Goal: Transaction & Acquisition: Purchase product/service

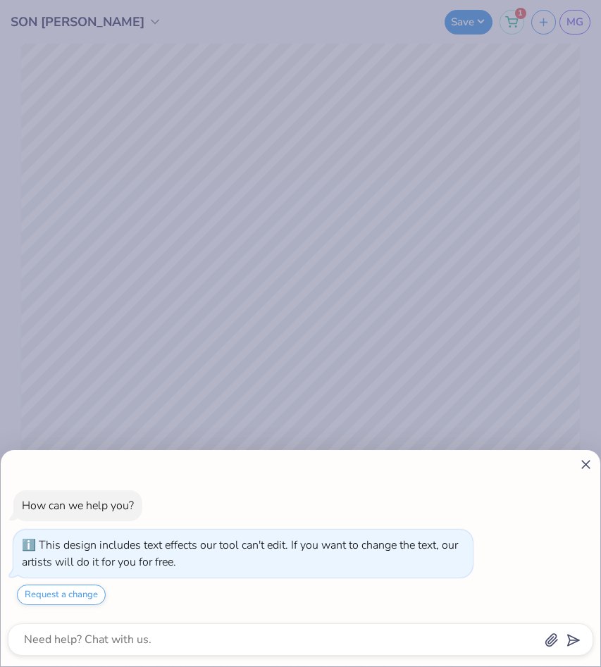
click at [583, 461] on line at bounding box center [586, 465] width 8 height 8
type textarea "x"
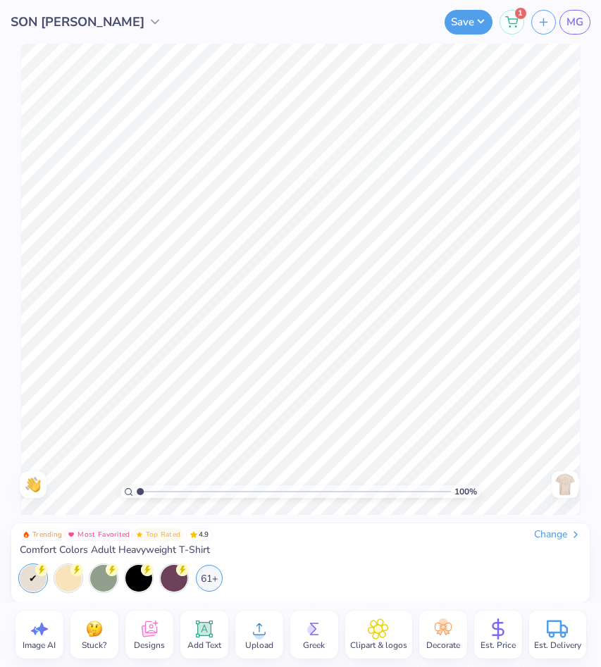
click at [502, 641] on span "Est. Price" at bounding box center [497, 645] width 35 height 11
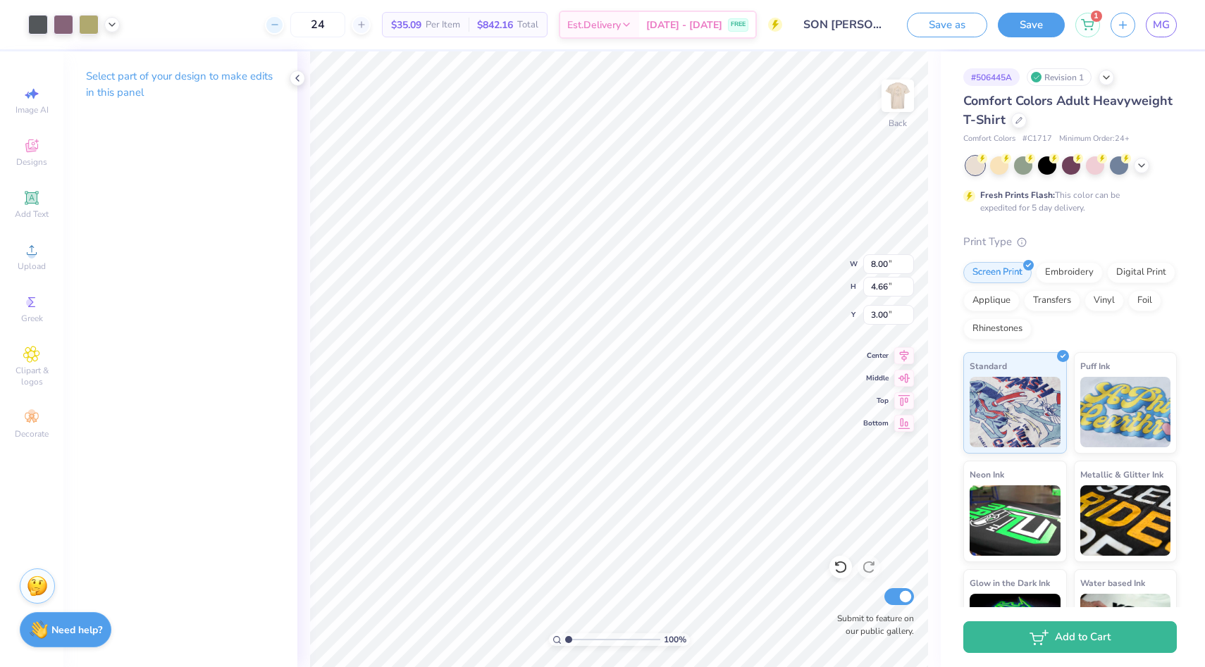
click at [280, 23] on icon at bounding box center [275, 25] width 10 height 10
click at [293, 23] on div "23" at bounding box center [310, 24] width 106 height 25
click at [280, 36] on div "23" at bounding box center [310, 24] width 106 height 25
click at [276, 33] on div at bounding box center [266, 24] width 19 height 19
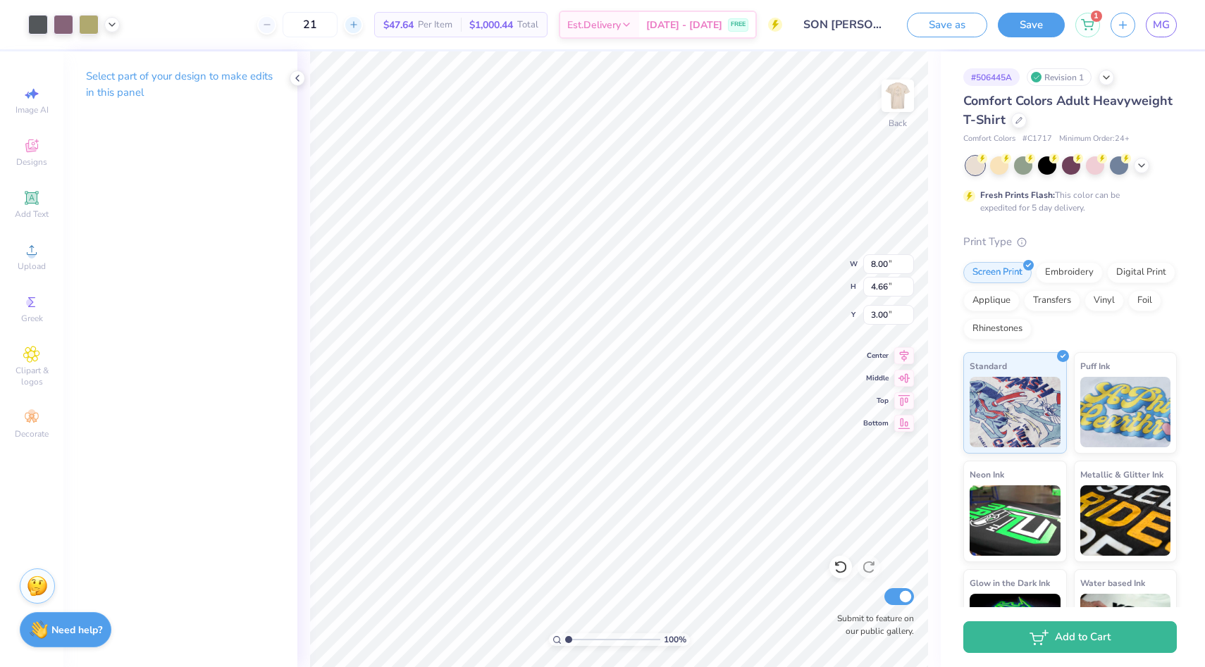
click at [359, 25] on icon at bounding box center [354, 25] width 10 height 10
click at [600, 24] on icon at bounding box center [1087, 22] width 13 height 11
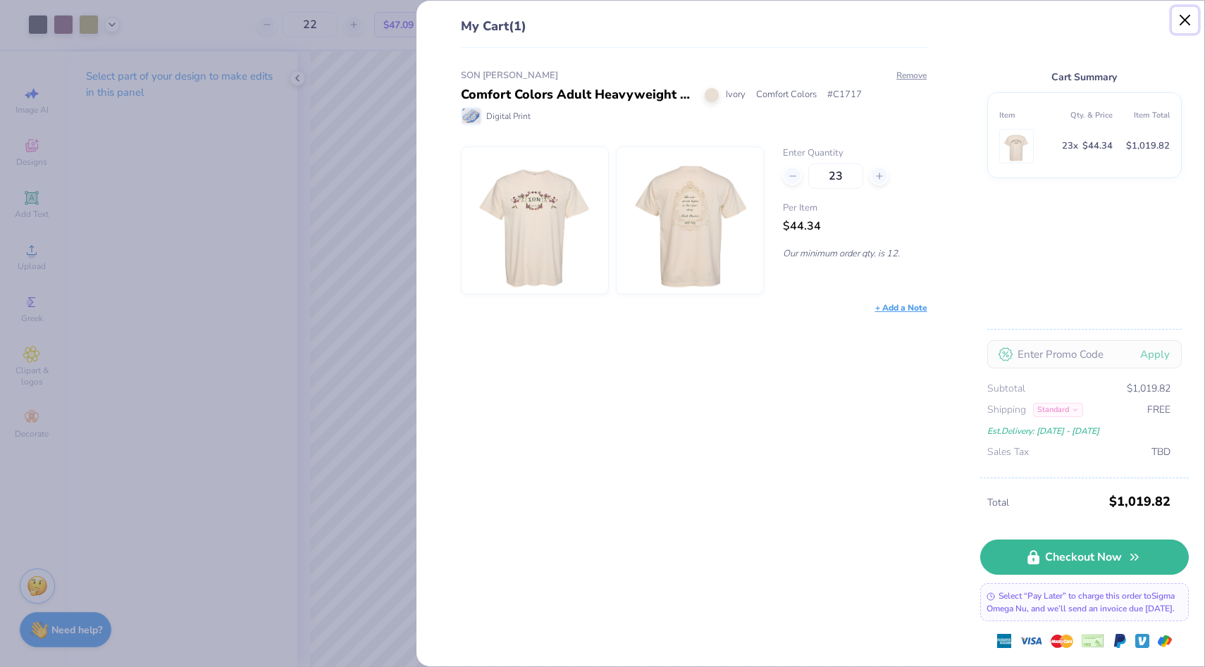
click at [600, 28] on button "Close" at bounding box center [1185, 20] width 27 height 27
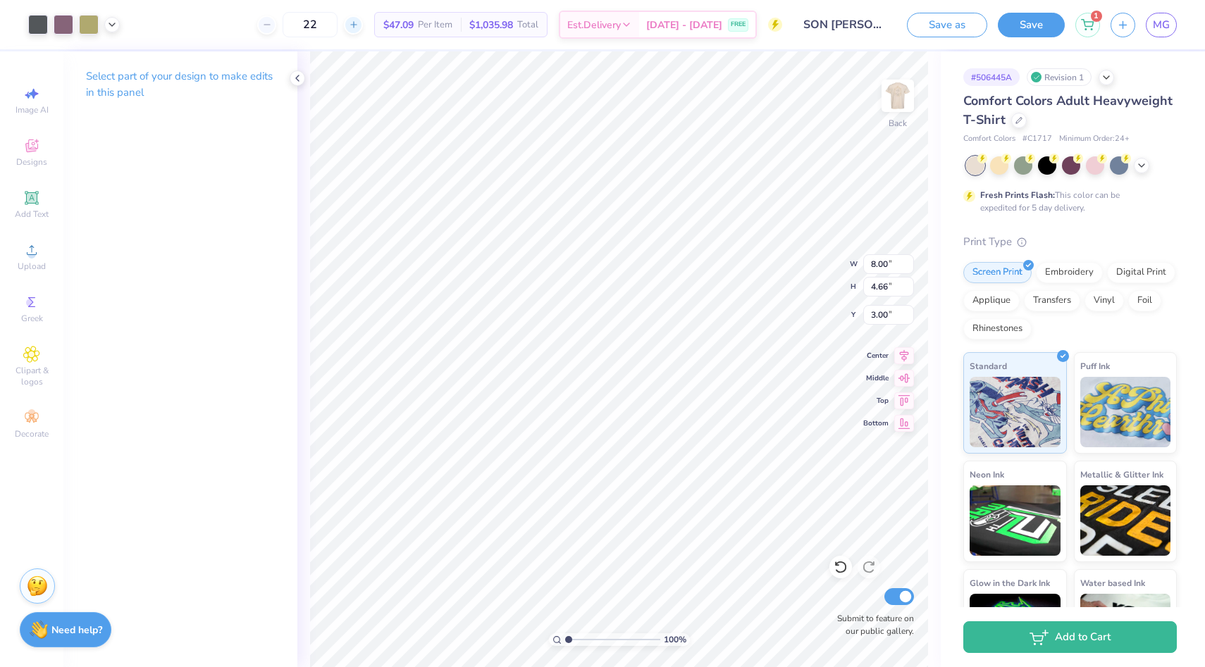
click at [354, 25] on line at bounding box center [354, 25] width 0 height 6
type input "23"
click at [600, 21] on icon at bounding box center [1087, 22] width 13 height 11
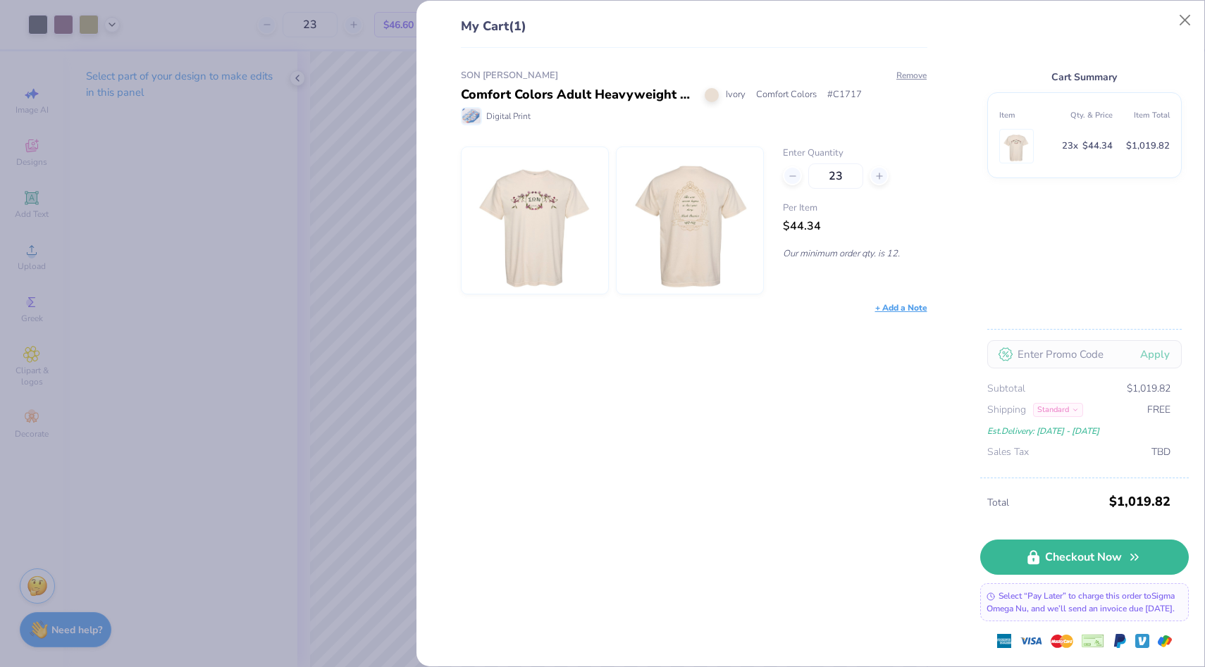
click at [600, 188] on div "23" at bounding box center [855, 175] width 144 height 25
click at [600, 180] on icon at bounding box center [793, 176] width 10 height 10
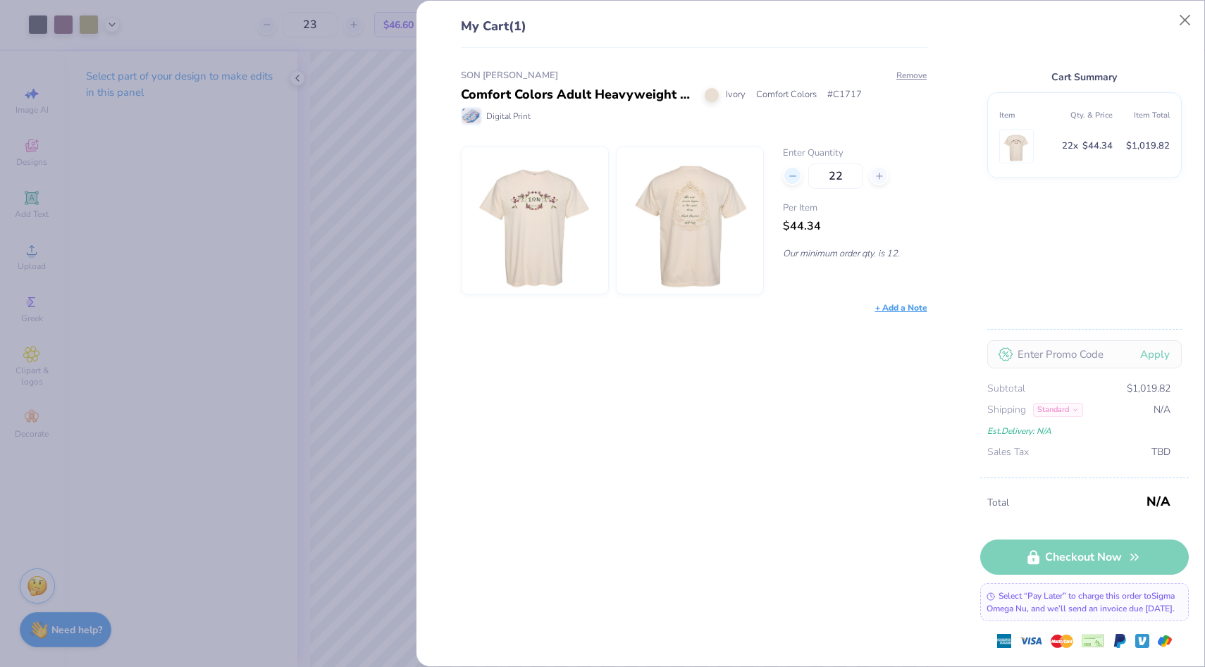
click at [600, 180] on icon at bounding box center [793, 176] width 10 height 10
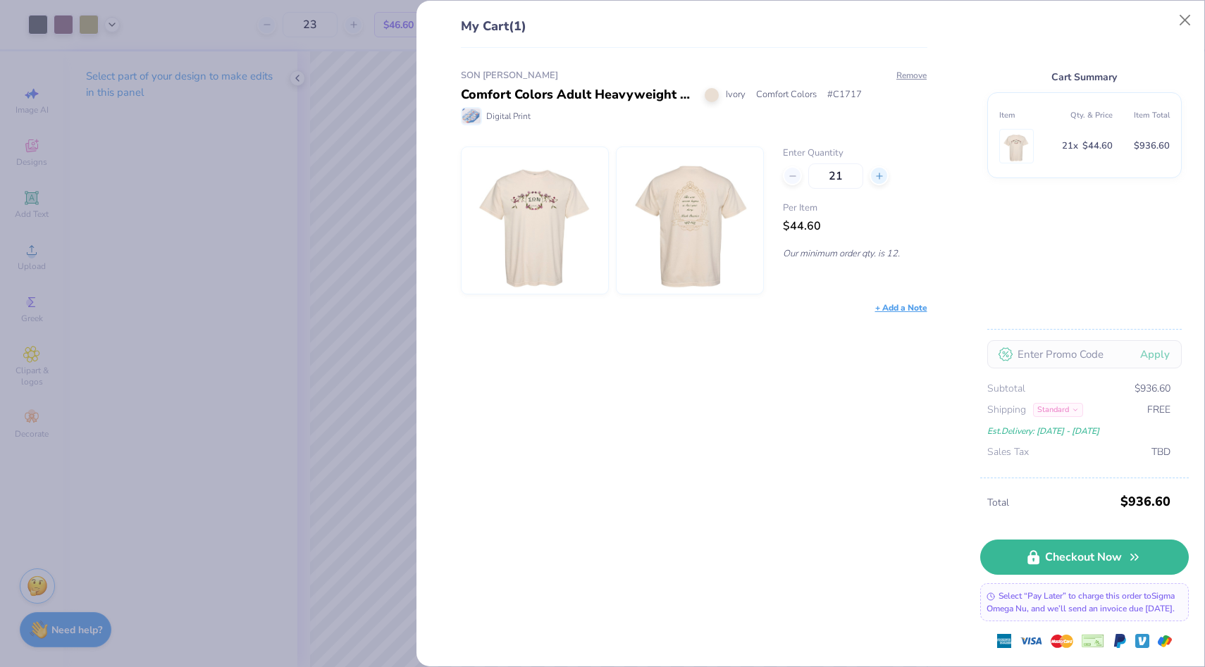
click at [600, 177] on icon at bounding box center [879, 176] width 10 height 10
click at [600, 178] on line at bounding box center [879, 176] width 0 height 6
click at [600, 170] on div at bounding box center [792, 175] width 19 height 19
click at [600, 174] on div "22" at bounding box center [855, 175] width 144 height 25
click at [600, 178] on icon at bounding box center [793, 176] width 10 height 10
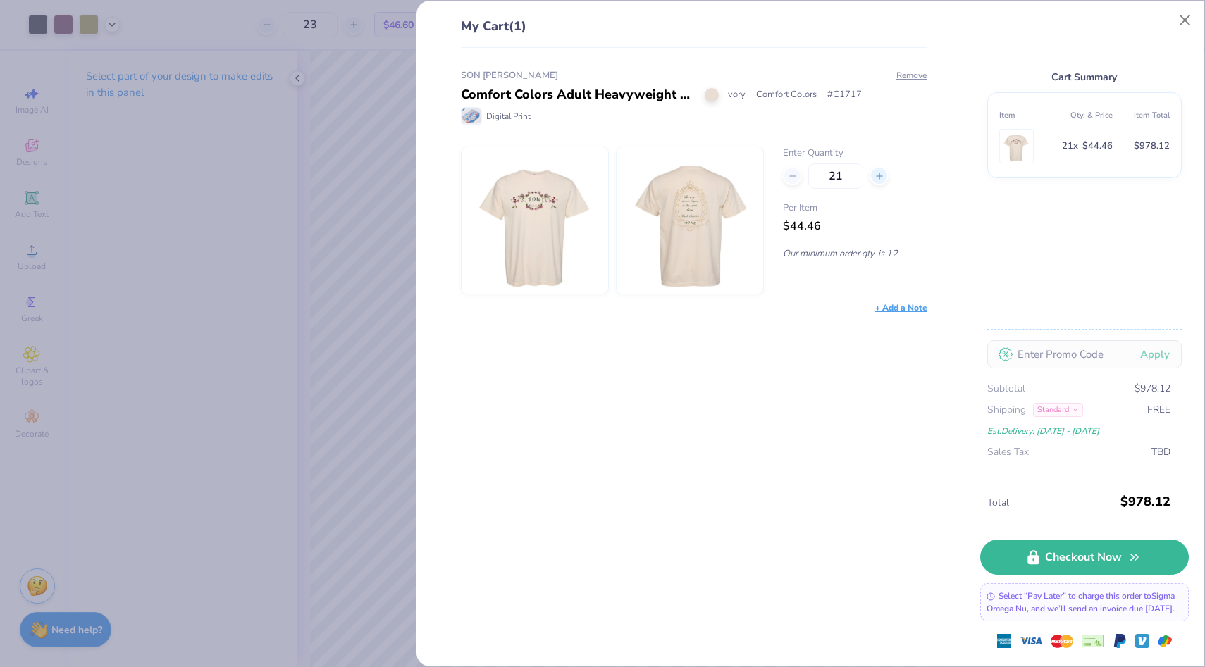
click at [600, 177] on icon at bounding box center [879, 176] width 10 height 10
type input "22"
click at [600, 542] on link "Checkout Now" at bounding box center [1084, 553] width 209 height 35
type textarea "x"
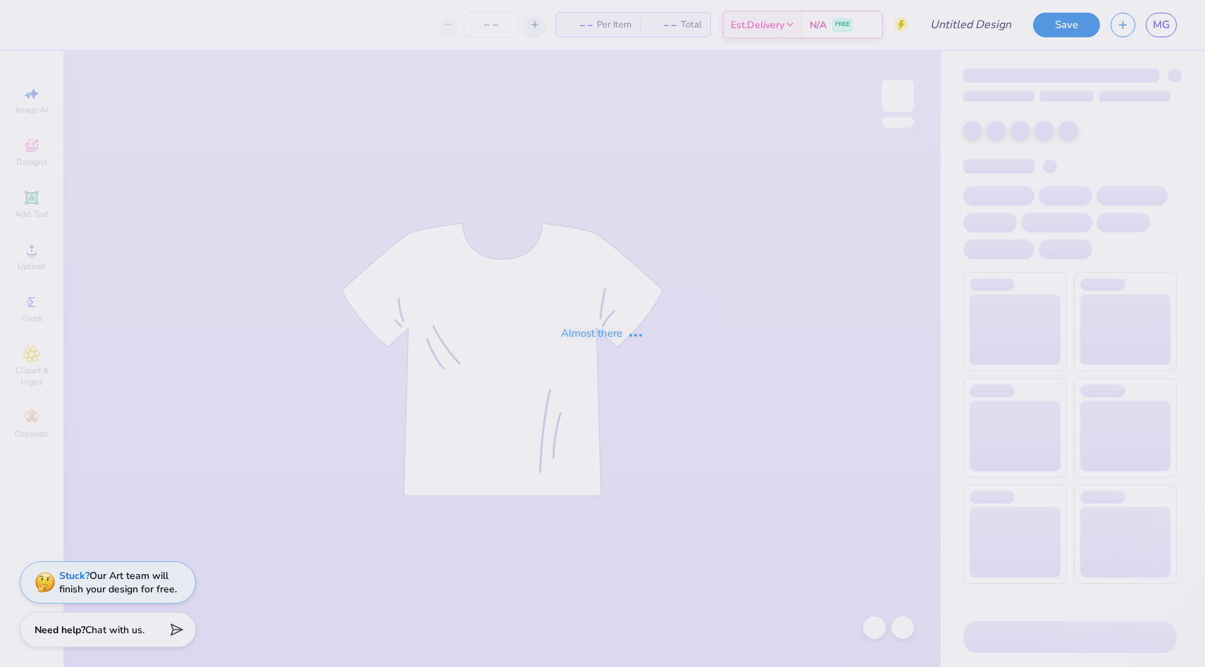
type input "SON [PERSON_NAME]"
type input "22"
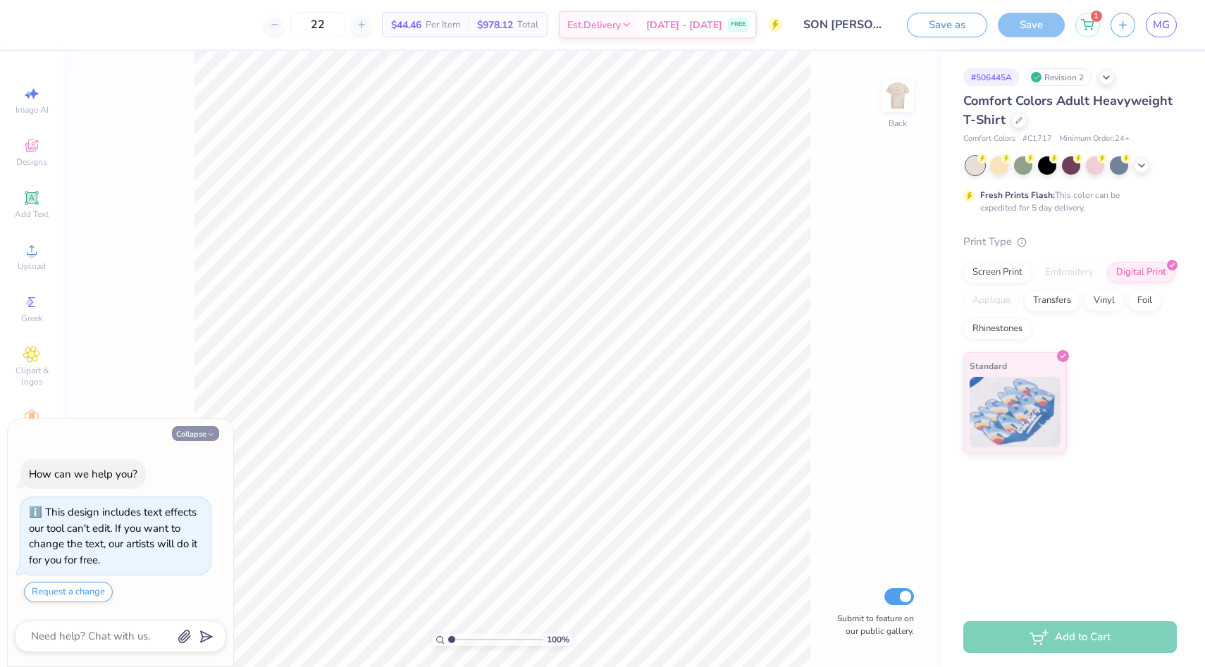
click at [209, 437] on icon "button" at bounding box center [210, 434] width 8 height 8
type textarea "x"
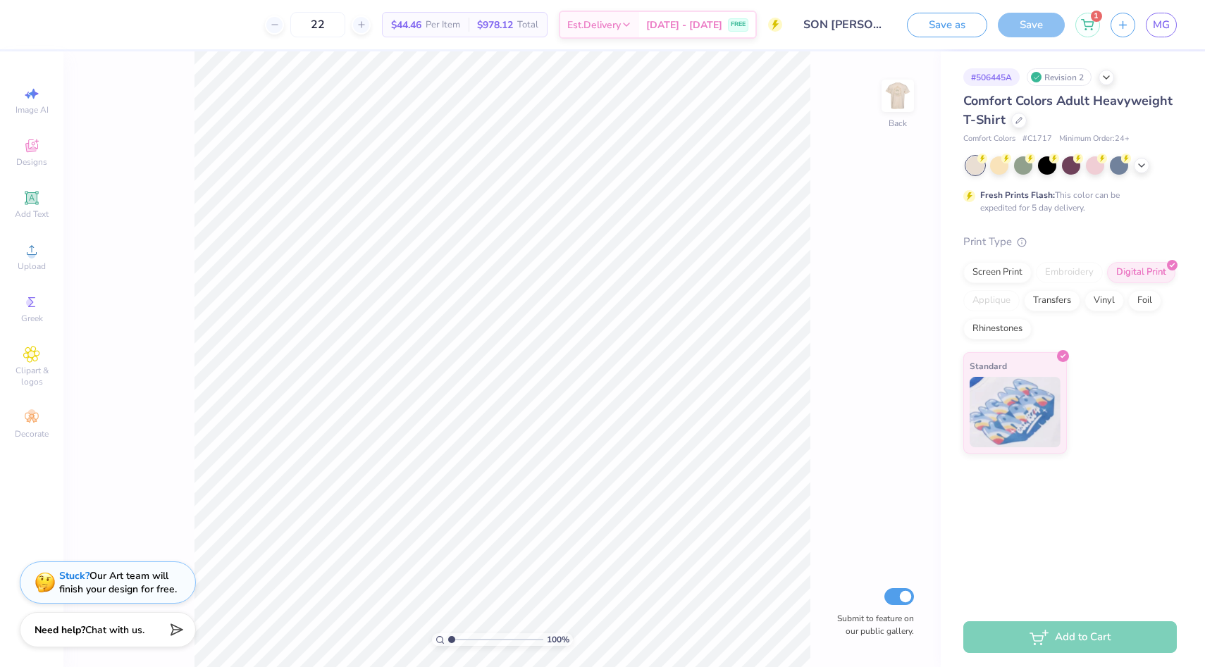
click at [1107, 89] on div "# 506445A Revision 2 Comfort Colors Adult Heavyweight T-Shirt Comfort Colors # …" at bounding box center [1072, 252] width 264 height 402
click at [1107, 79] on icon at bounding box center [1105, 75] width 11 height 11
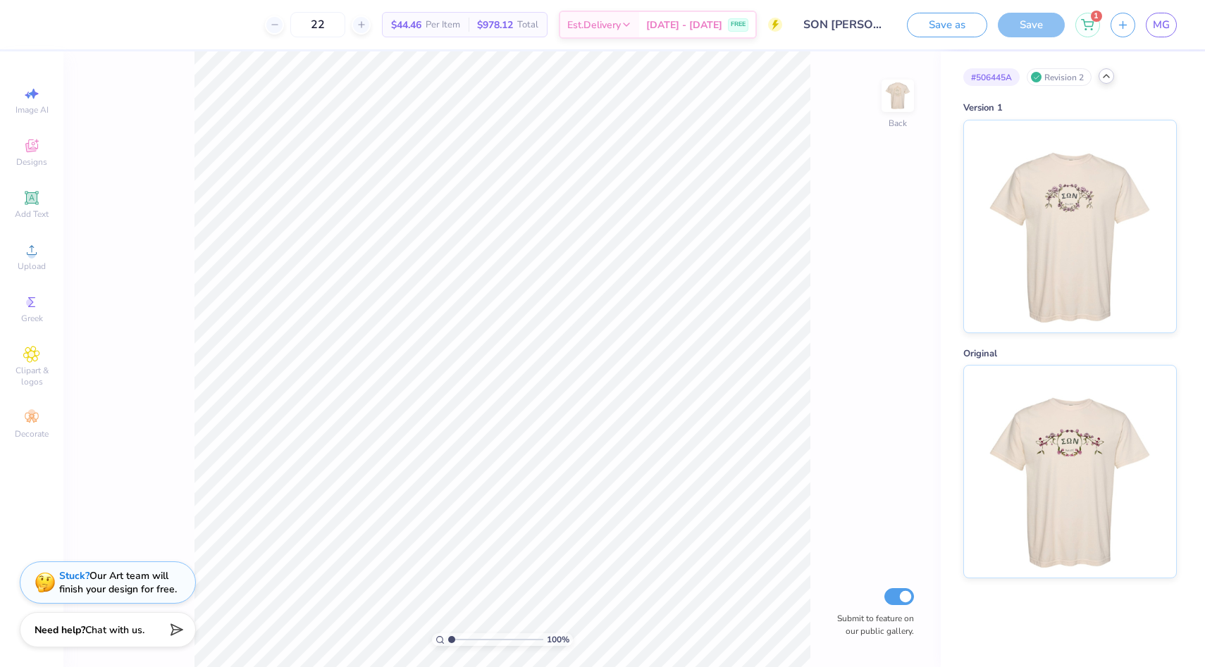
click at [1110, 73] on icon at bounding box center [1105, 75] width 11 height 11
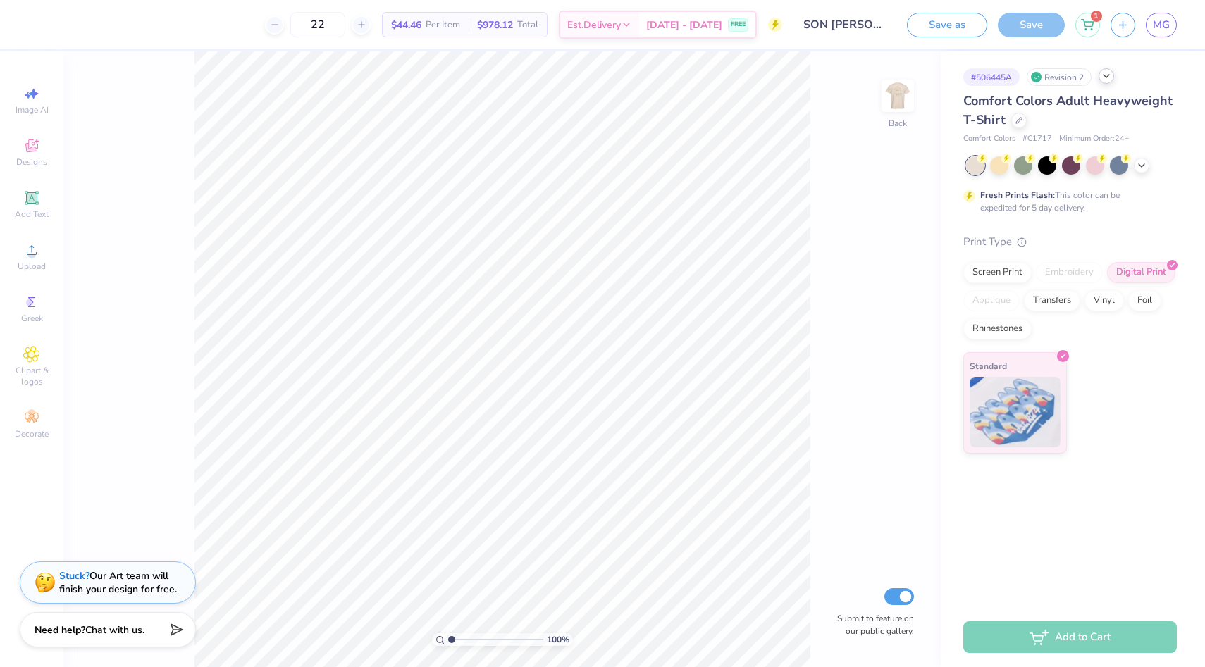
click at [1062, 78] on div "Revision 2" at bounding box center [1058, 77] width 65 height 18
click at [1118, 79] on div "# 506445A Revision 2" at bounding box center [1069, 77] width 213 height 18
click at [1108, 79] on icon at bounding box center [1105, 75] width 11 height 11
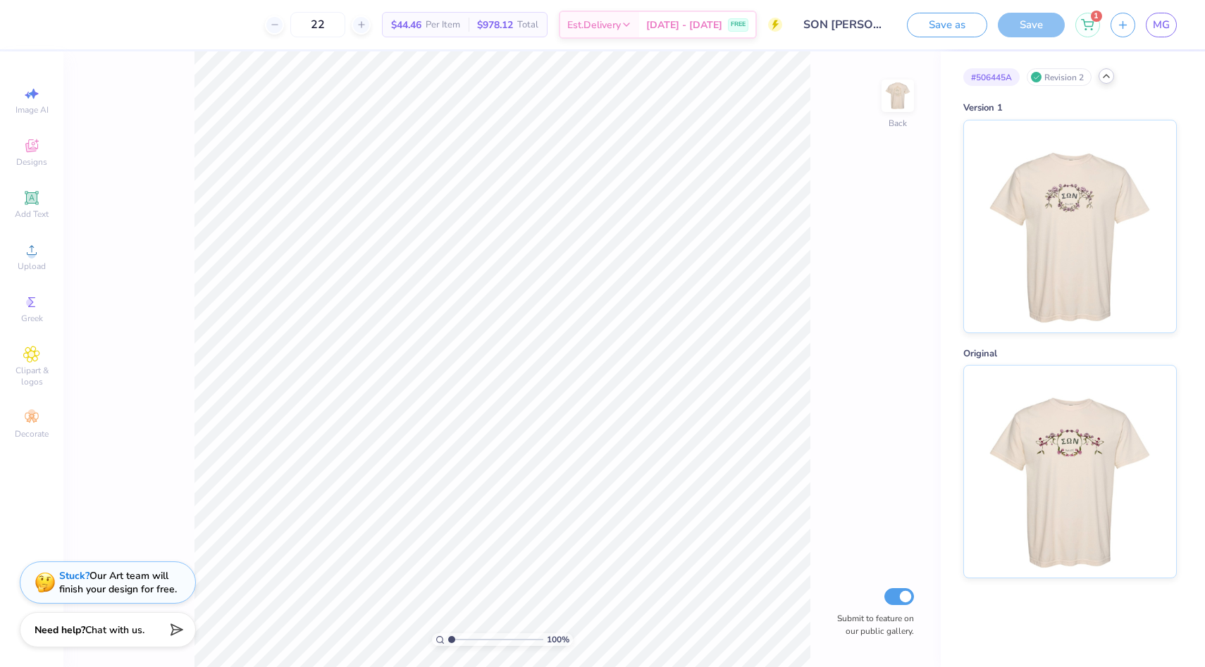
click at [1112, 78] on icon at bounding box center [1105, 75] width 11 height 11
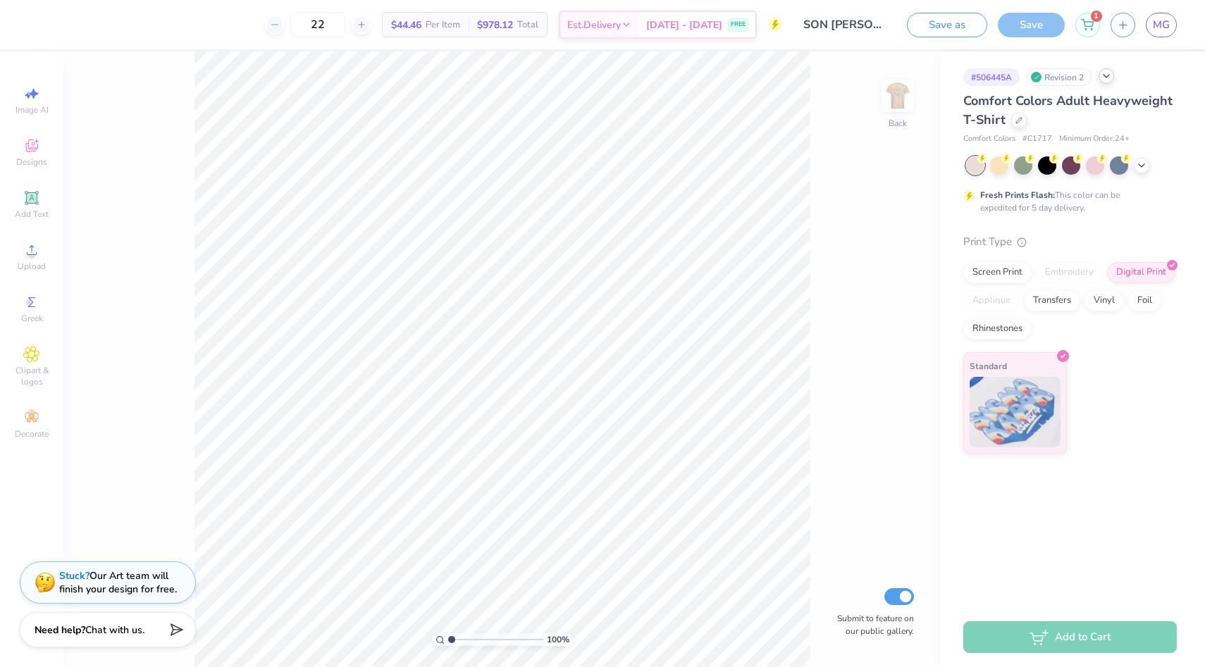
click at [1133, 168] on div at bounding box center [1071, 165] width 211 height 18
click at [1137, 168] on icon at bounding box center [1141, 164] width 11 height 11
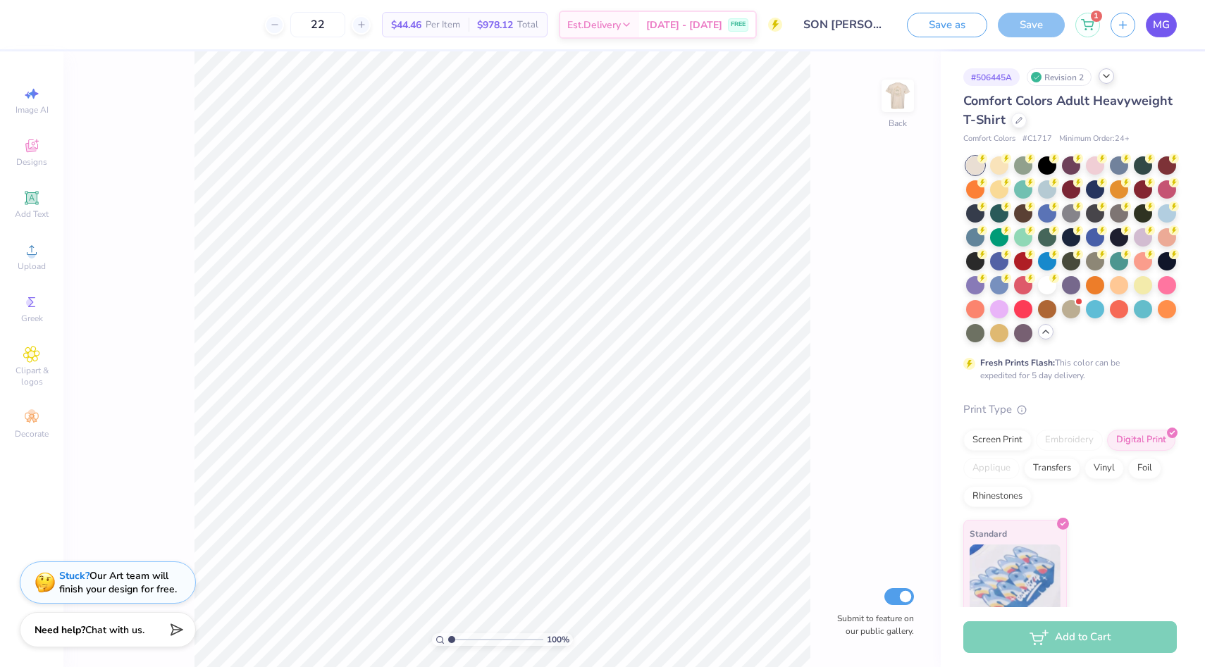
click at [1170, 27] on link "MG" at bounding box center [1160, 25] width 31 height 25
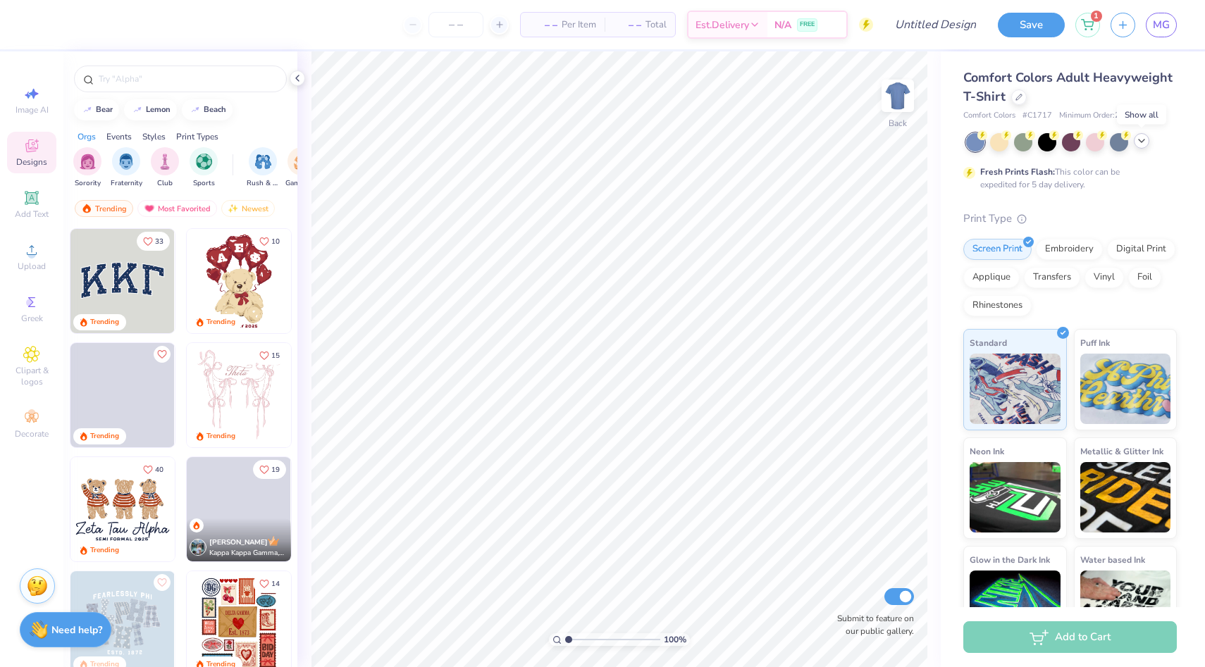
click at [1138, 140] on icon at bounding box center [1141, 140] width 11 height 11
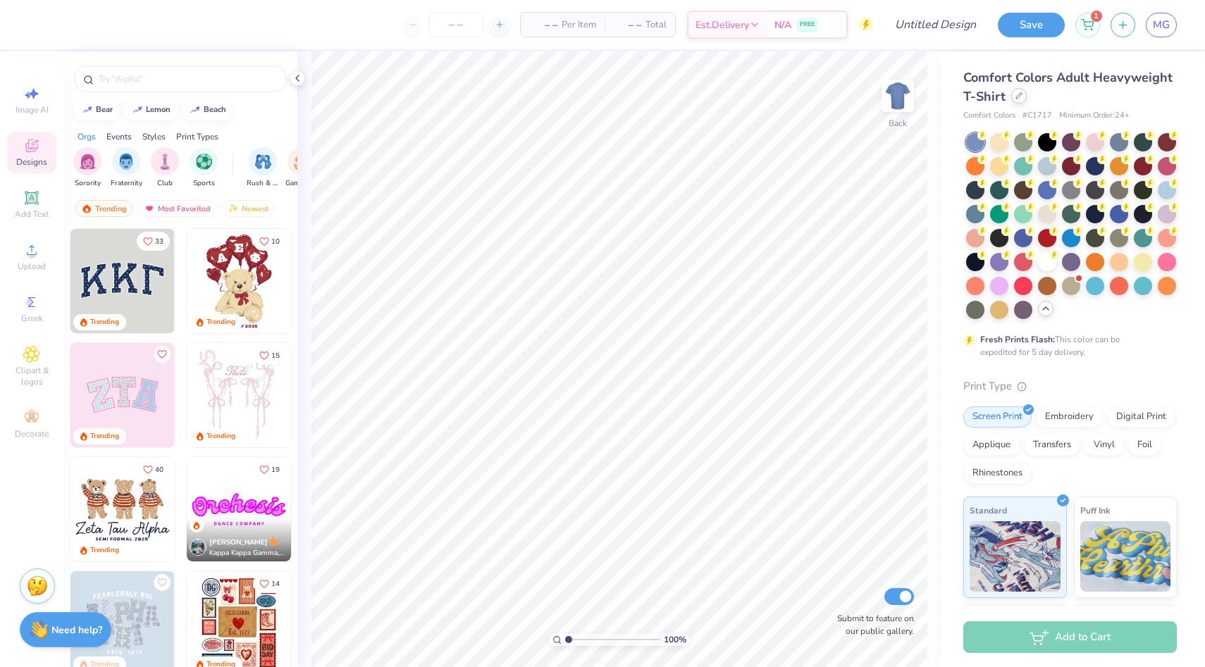
click at [1022, 99] on div at bounding box center [1018, 95] width 15 height 15
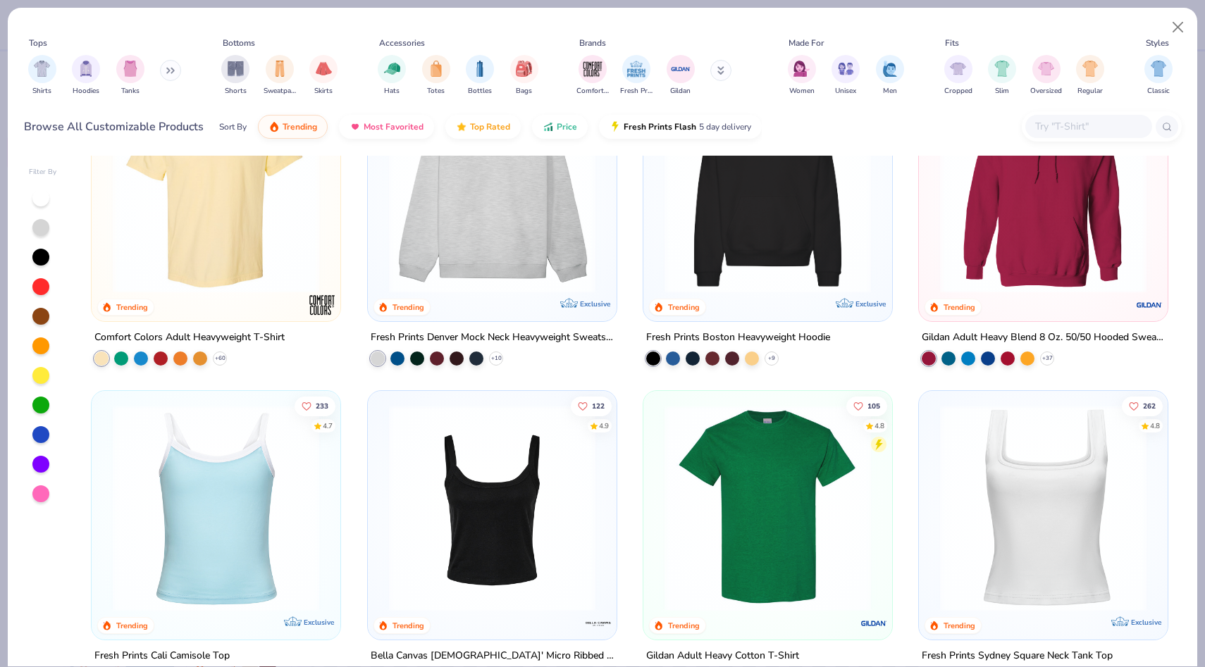
scroll to position [99, 0]
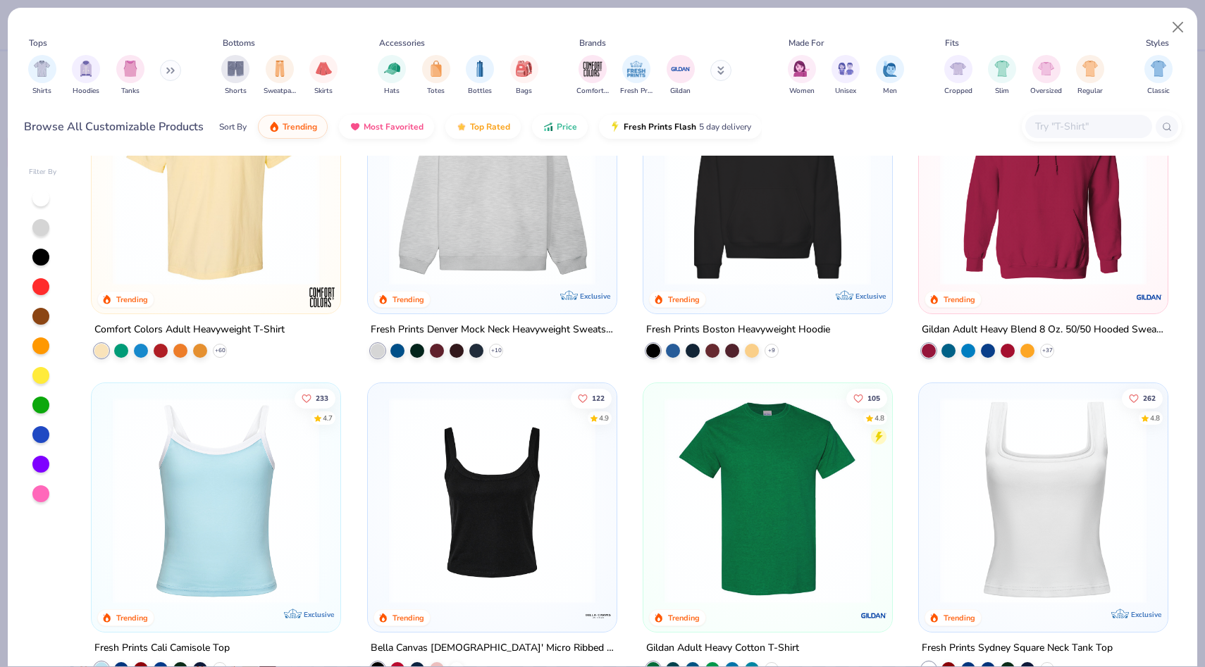
click at [771, 478] on img at bounding box center [767, 500] width 221 height 206
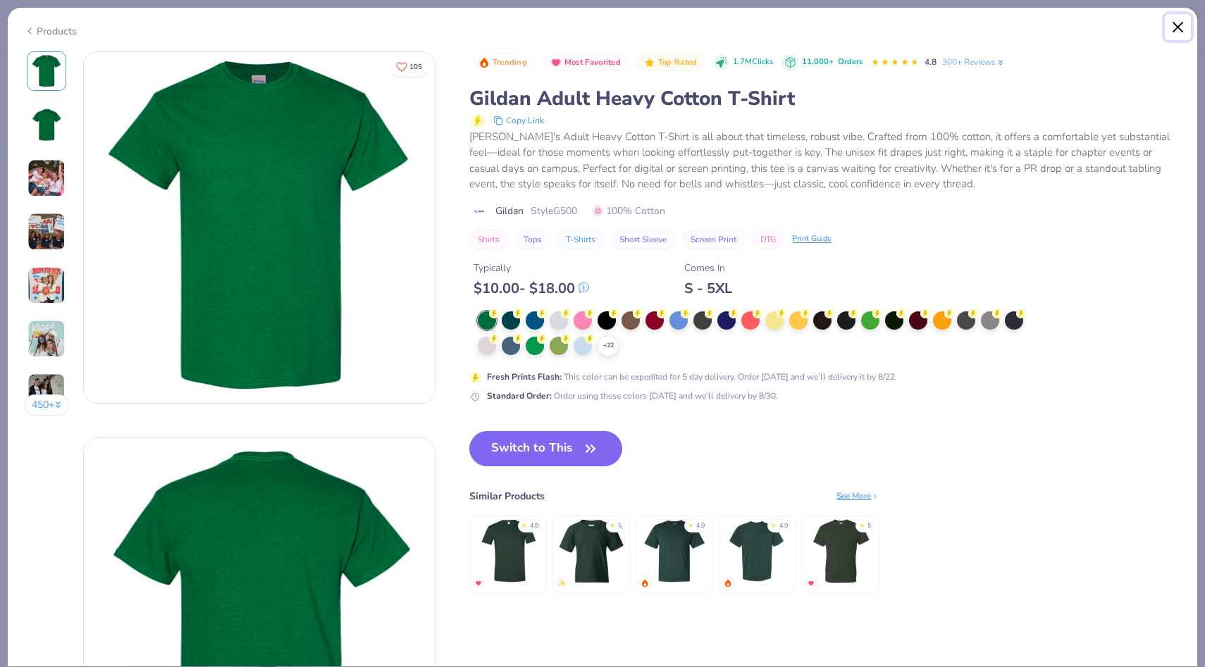
click at [1175, 31] on button "Close" at bounding box center [1178, 27] width 27 height 27
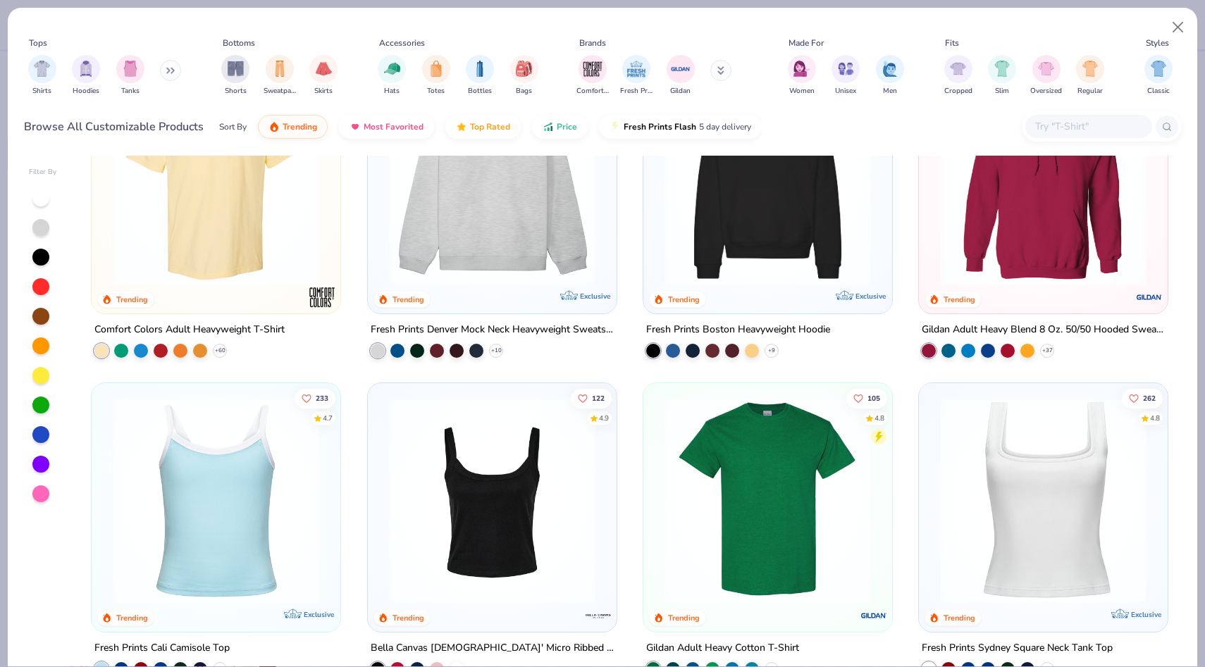
click at [221, 230] on img at bounding box center [216, 182] width 221 height 206
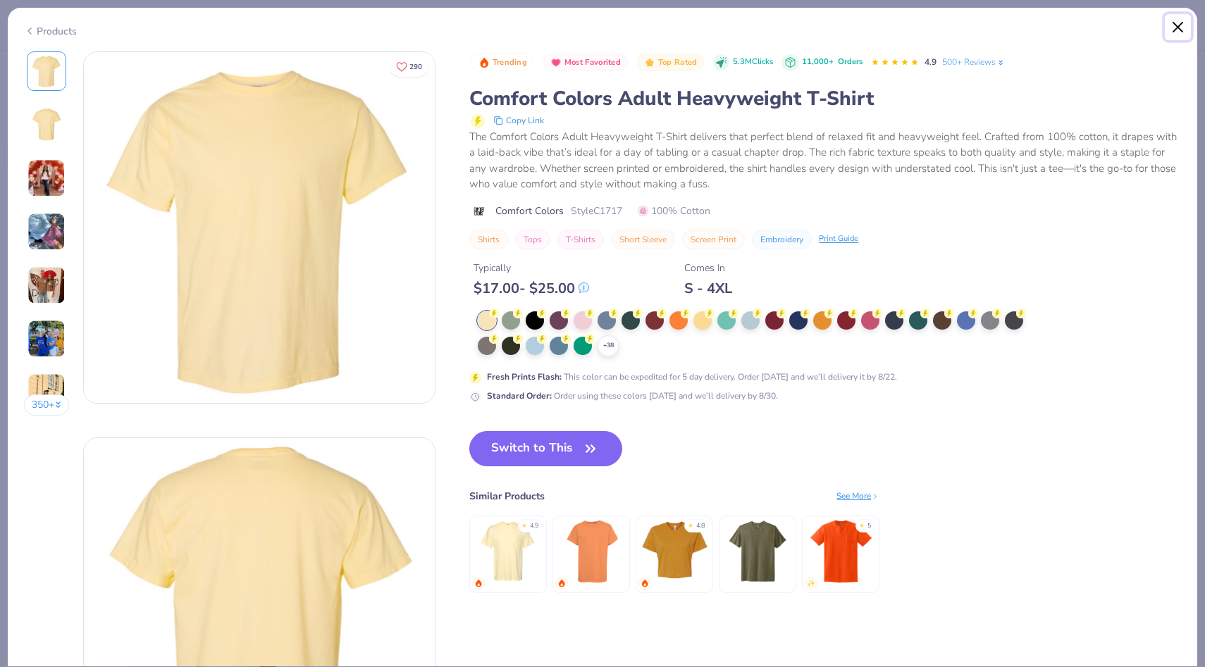
click at [1185, 30] on button "Close" at bounding box center [1178, 27] width 27 height 27
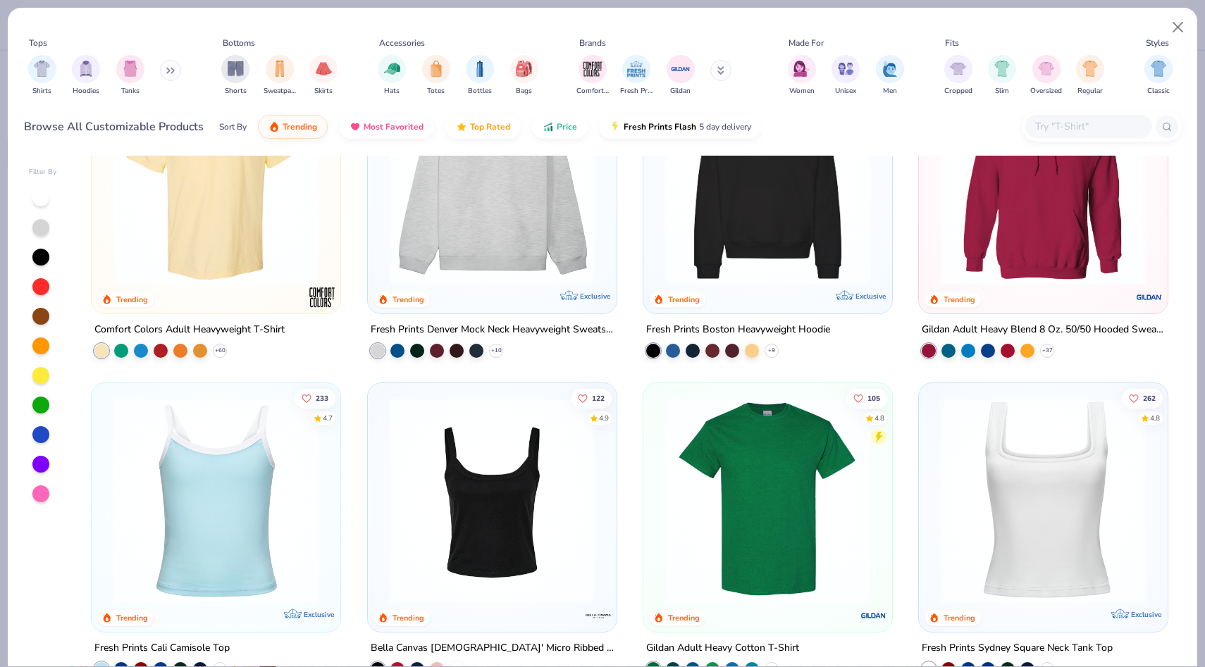
click at [836, 475] on img at bounding box center [767, 500] width 221 height 206
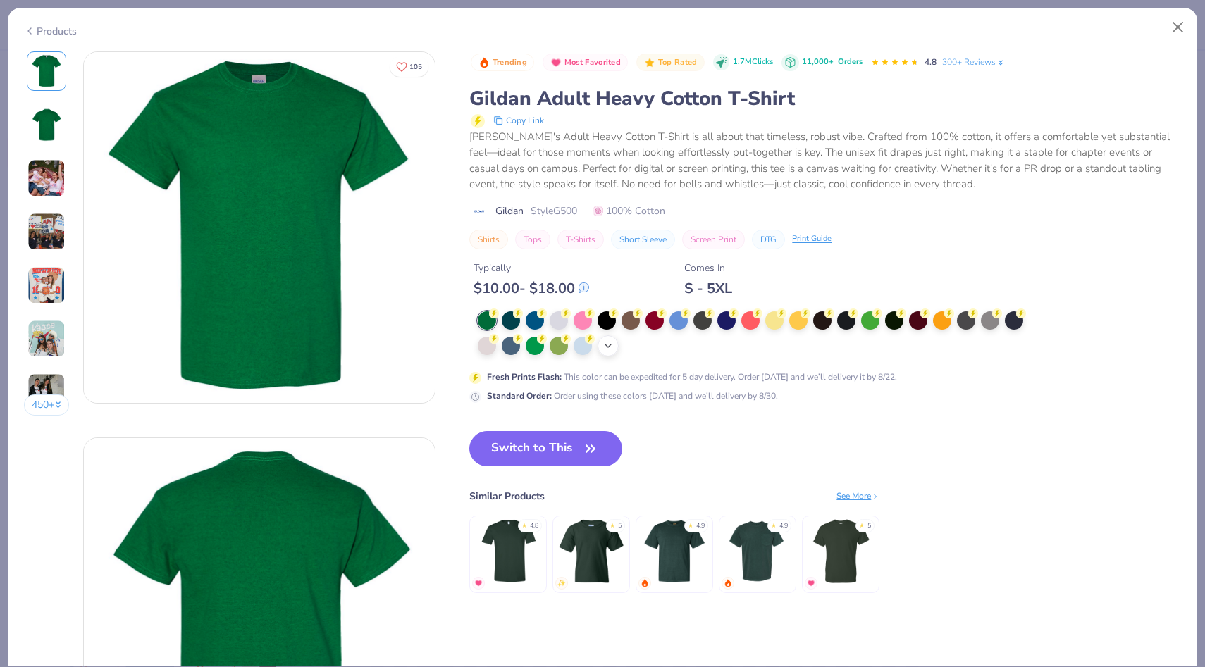
click at [611, 349] on icon at bounding box center [607, 345] width 11 height 11
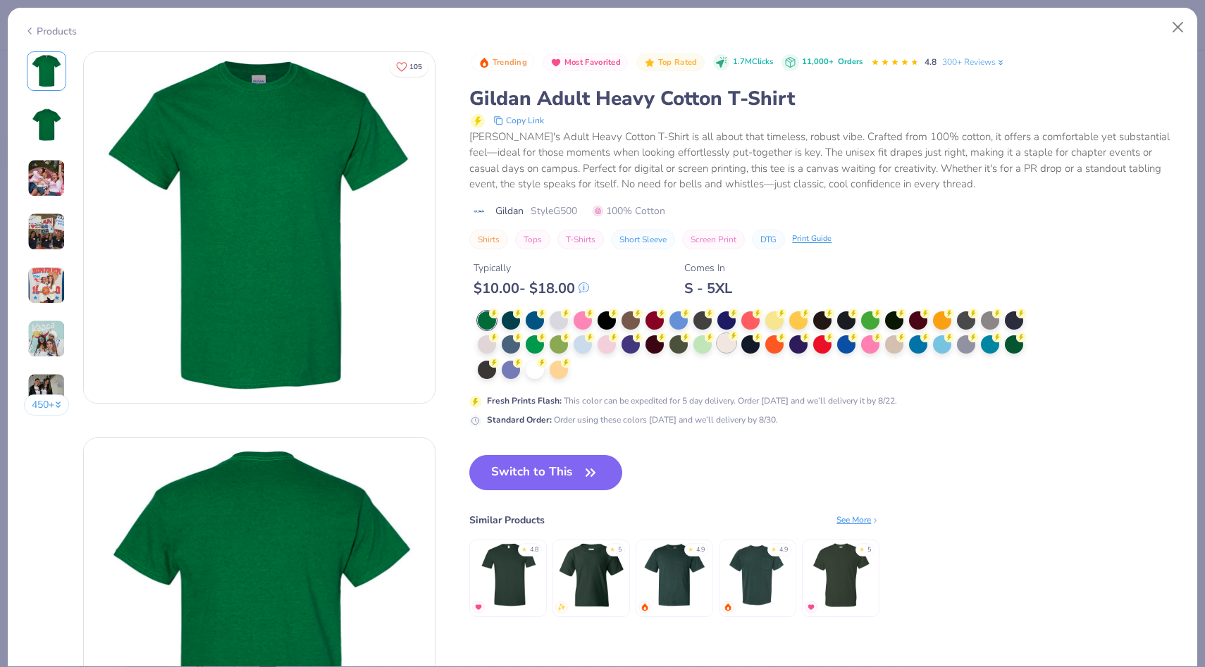
click at [721, 346] on div at bounding box center [726, 343] width 18 height 18
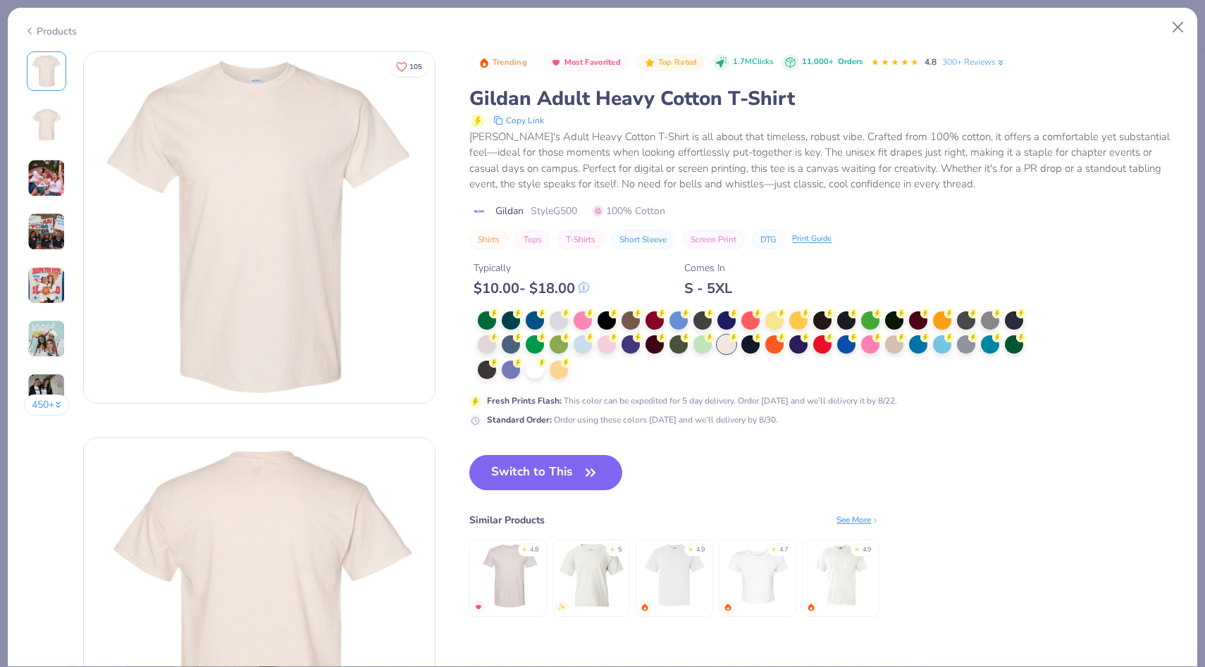
scroll to position [80, 0]
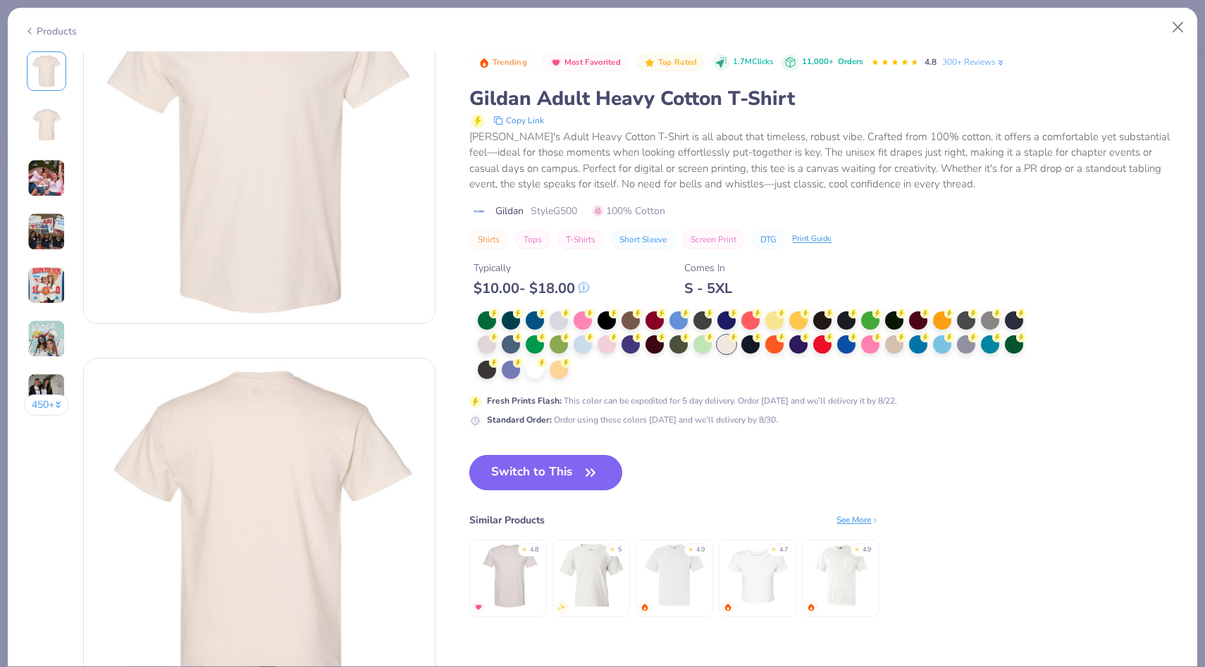
click at [542, 479] on button "Switch to This" at bounding box center [545, 472] width 153 height 35
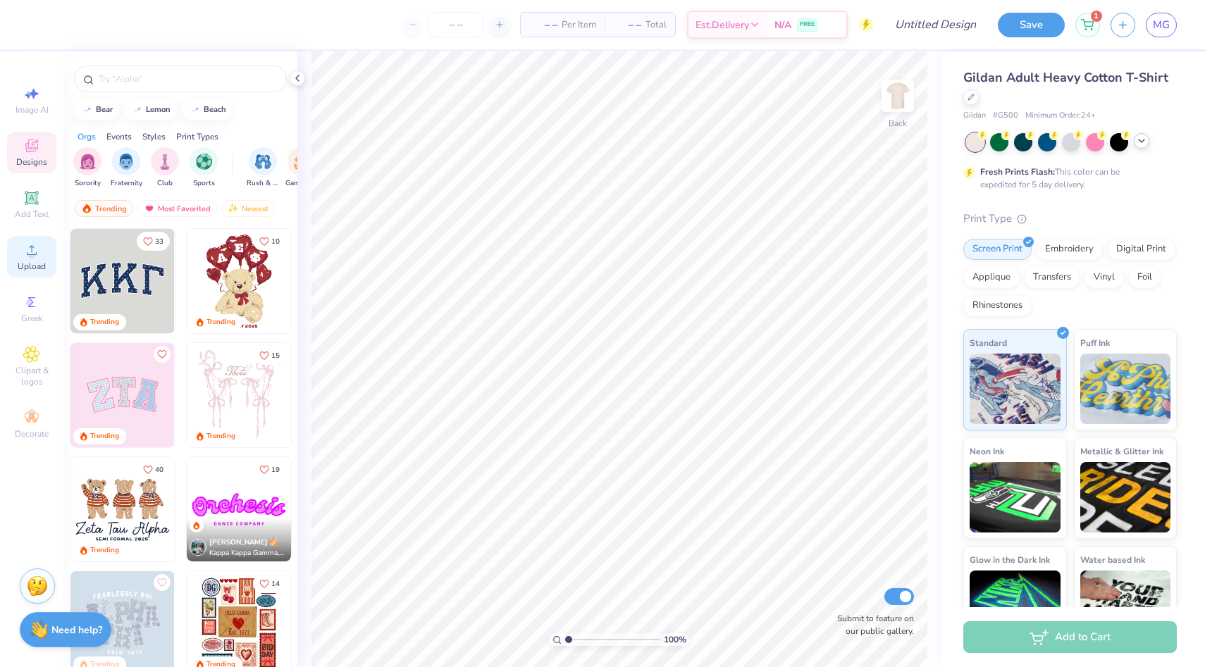
click at [35, 240] on div "Upload" at bounding box center [31, 257] width 49 height 42
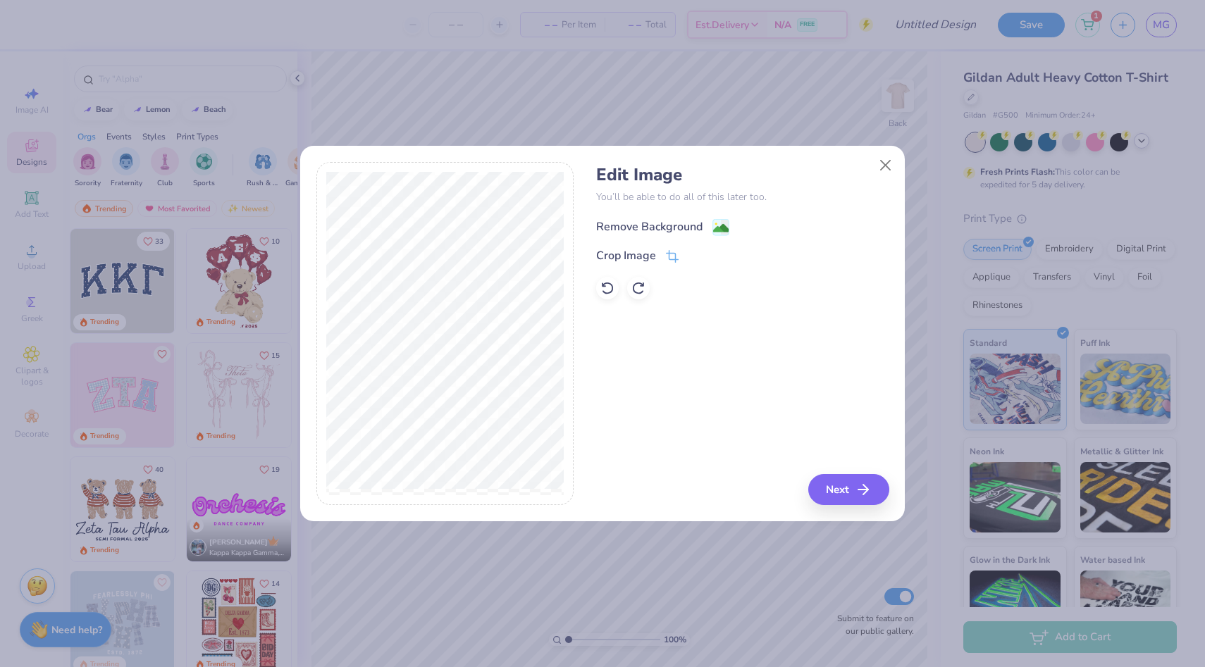
click at [685, 227] on div "Remove Background" at bounding box center [649, 226] width 106 height 17
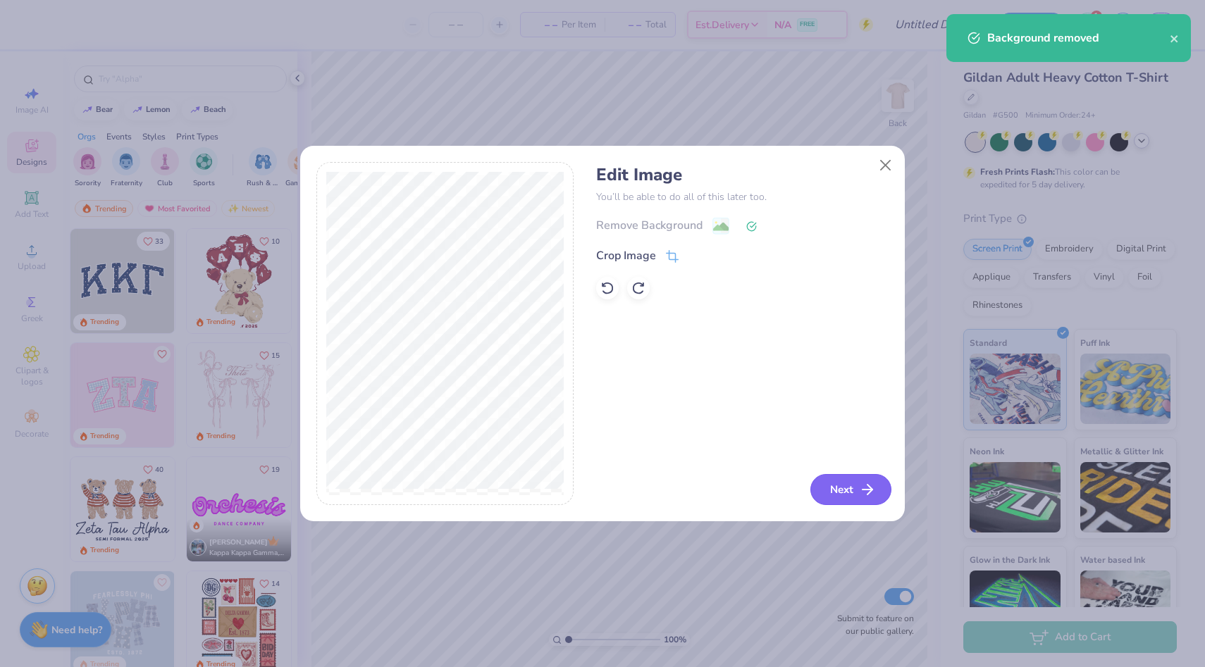
click at [863, 495] on icon "button" at bounding box center [867, 489] width 17 height 17
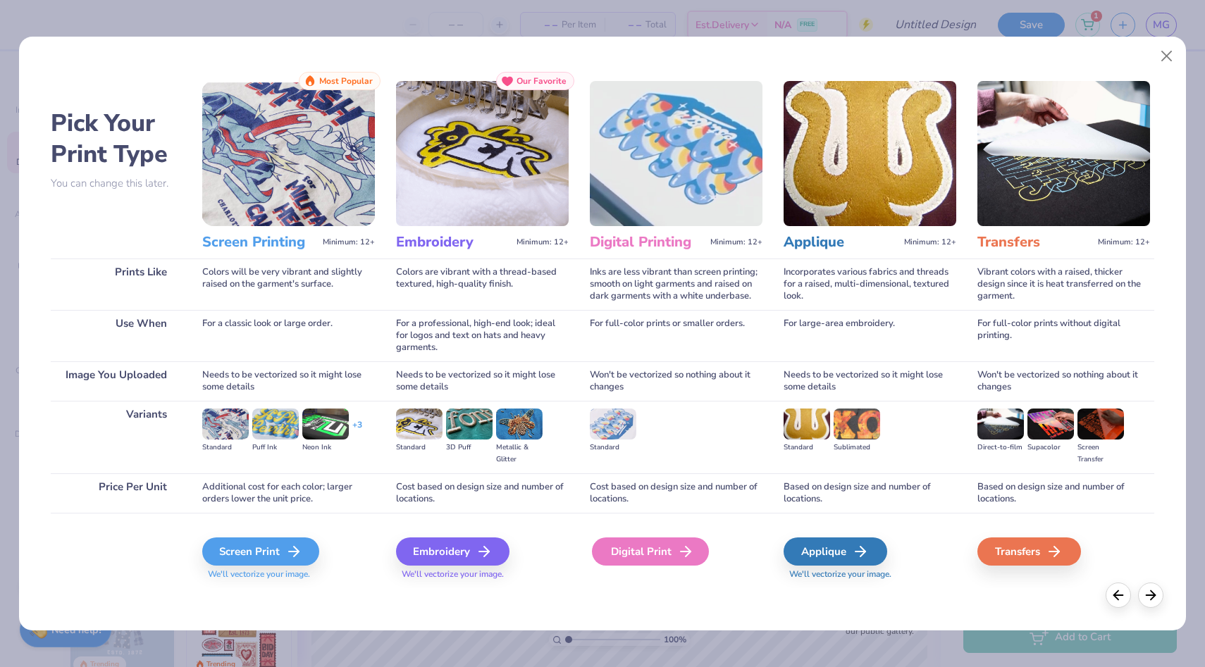
click at [677, 548] on icon at bounding box center [685, 551] width 17 height 17
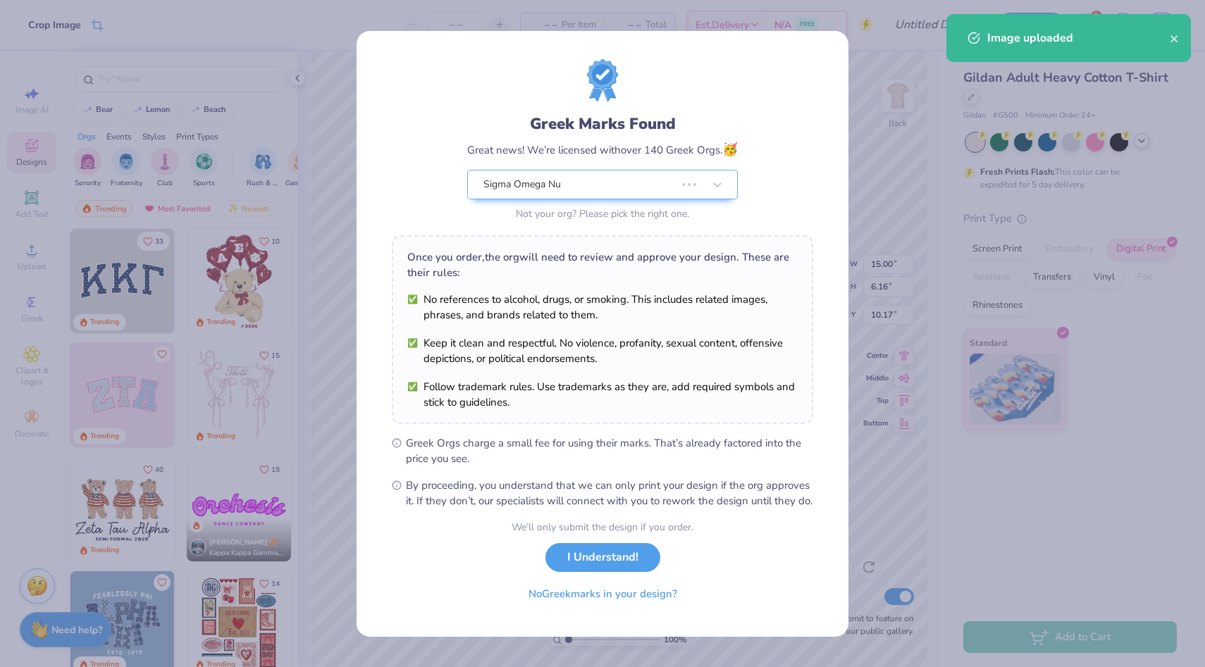
click at [683, 282] on body "Crop Image – – Per Item – – Total Est. Delivery N/A FREE Design Title Save 1 MG…" at bounding box center [602, 333] width 1205 height 667
type input "3.00"
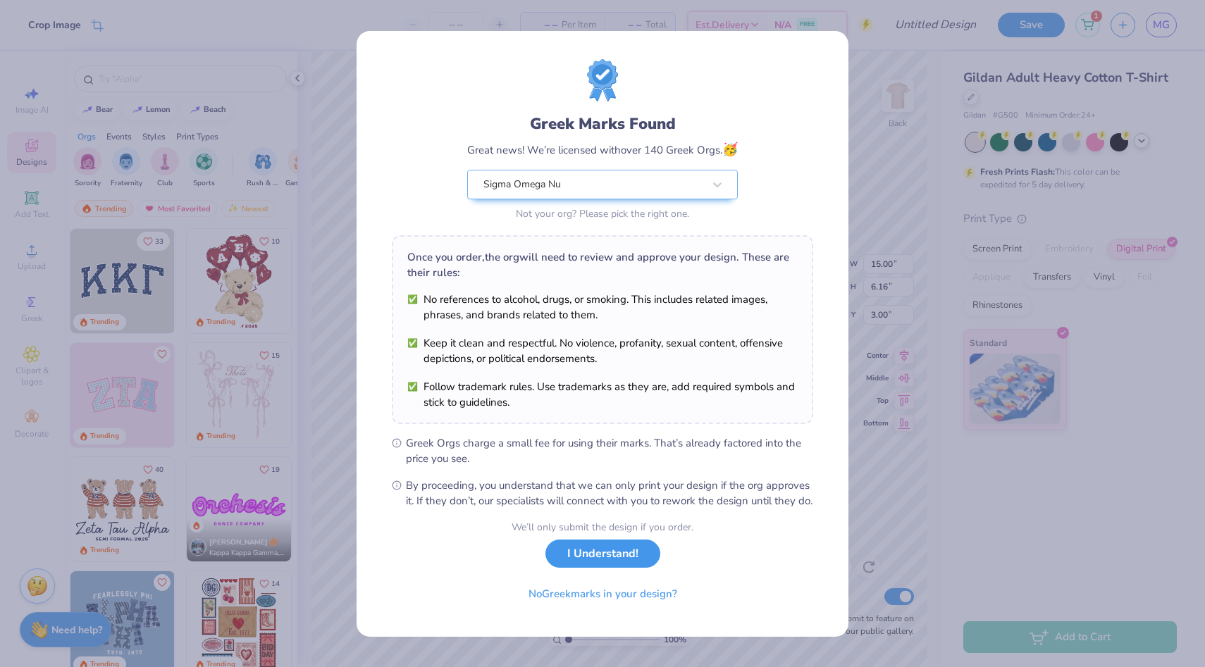
click at [632, 557] on button "I Understand!" at bounding box center [602, 554] width 115 height 29
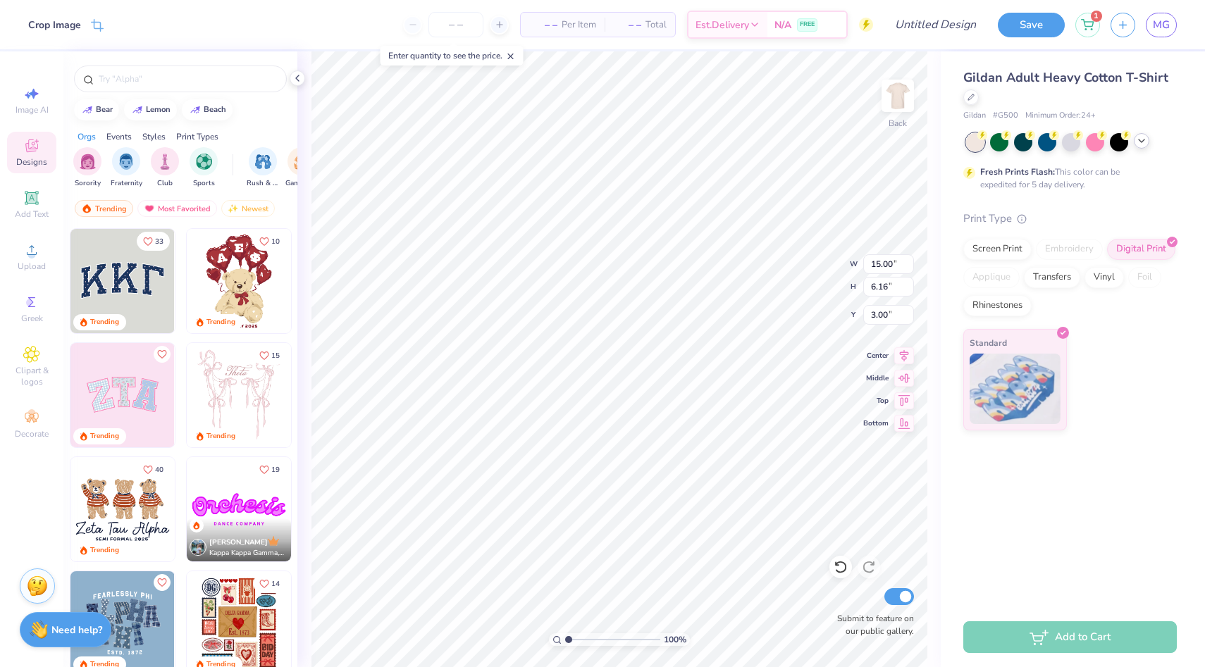
type input "11.93"
type input "4.90"
type input "11.97"
type input "4.92"
click at [897, 99] on img at bounding box center [897, 96] width 56 height 56
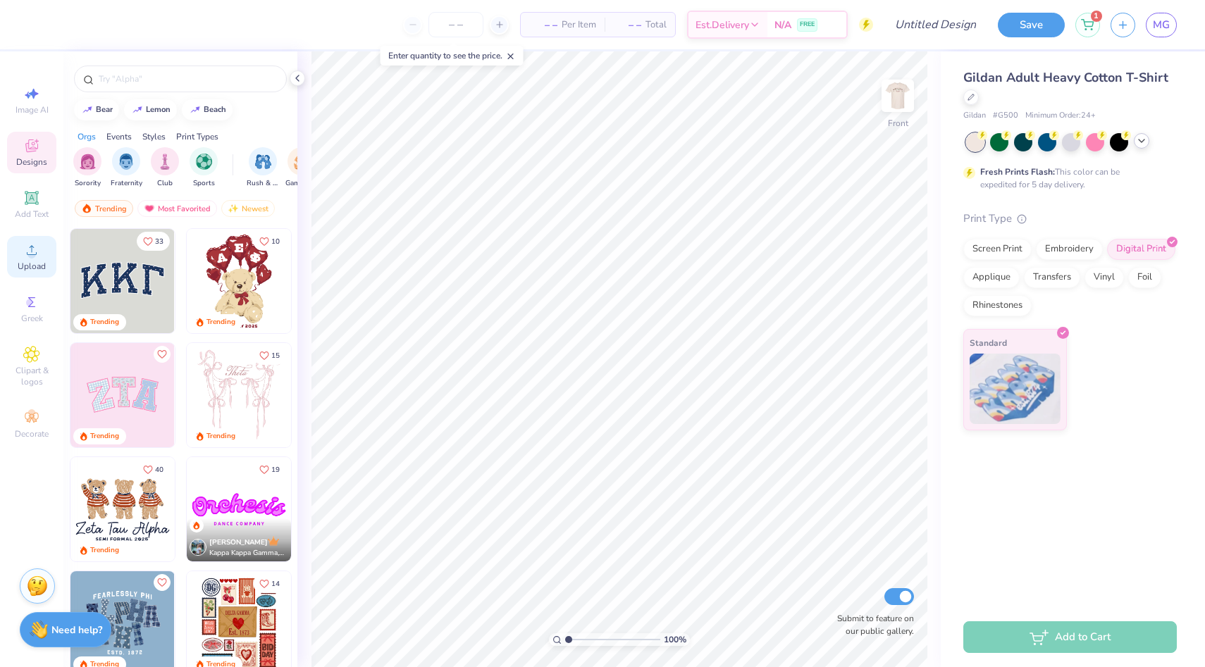
click at [30, 257] on circle at bounding box center [31, 255] width 8 height 8
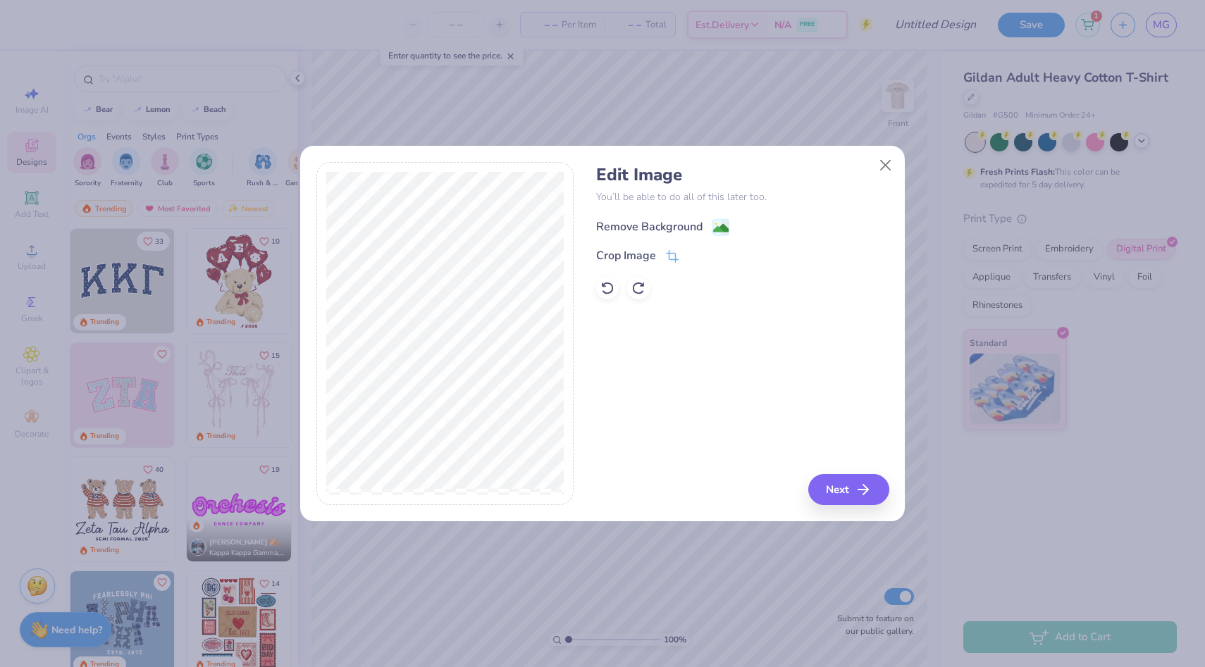
click at [653, 218] on div "Remove Background" at bounding box center [649, 226] width 106 height 17
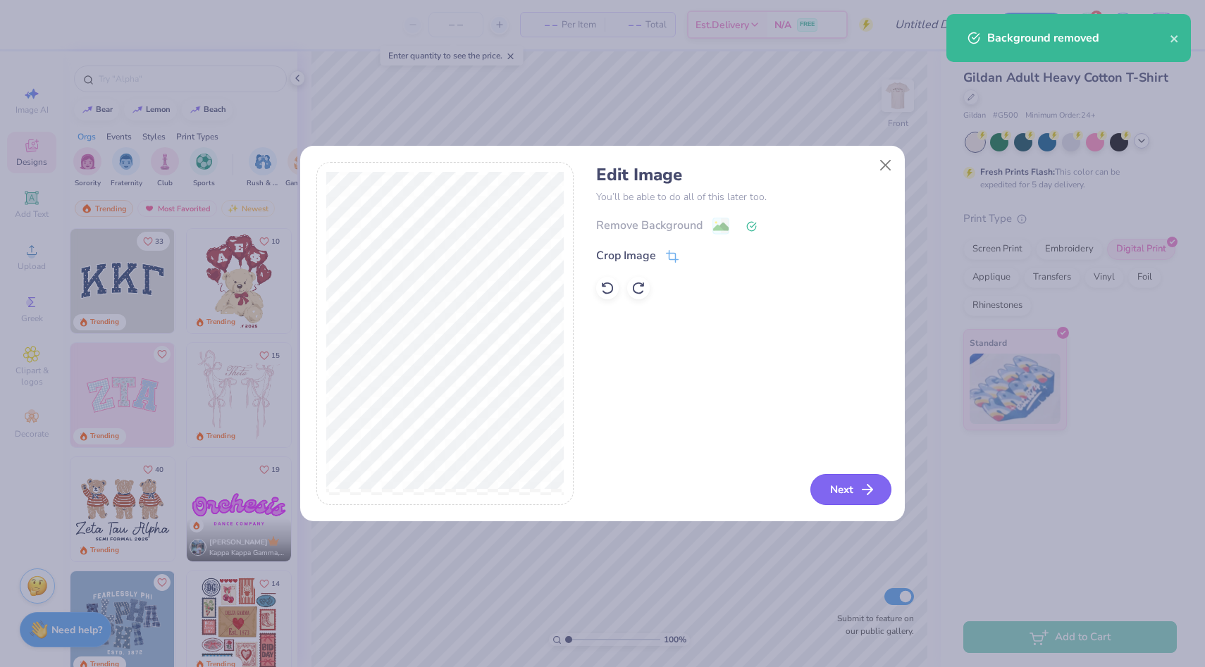
click at [861, 496] on icon "button" at bounding box center [867, 489] width 17 height 17
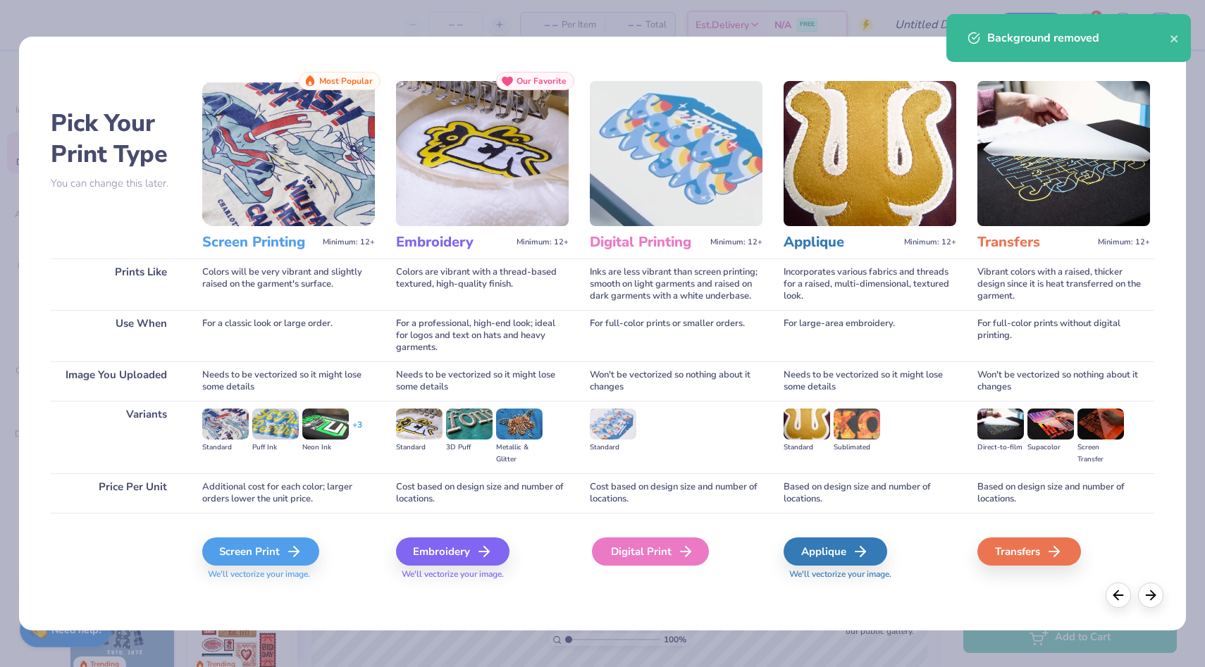
click at [634, 550] on div "Digital Print" at bounding box center [650, 552] width 117 height 28
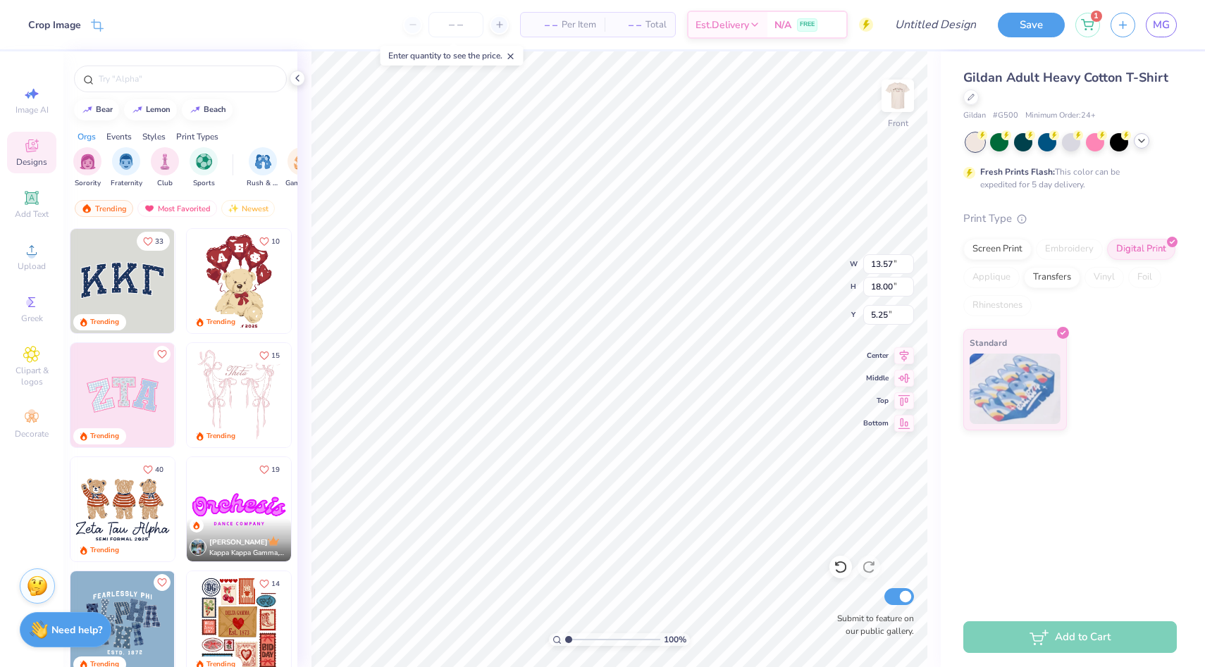
type input "7.56"
type input "10.02"
type input "3.25"
type input "9.73"
type input "12.90"
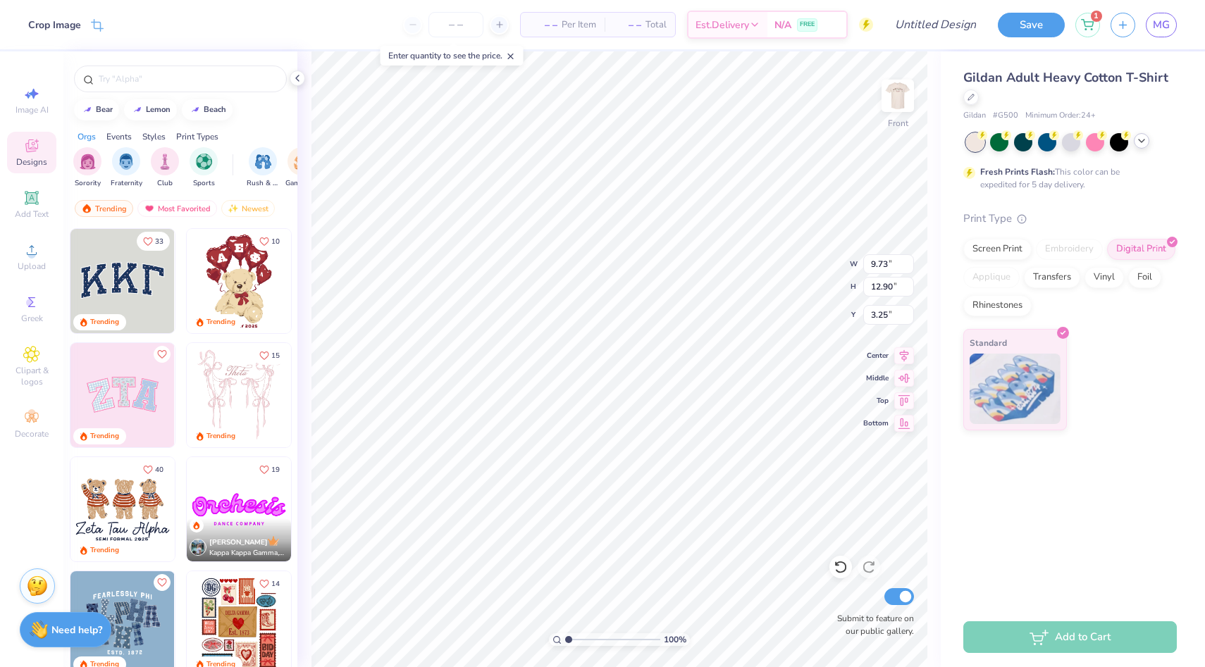
type input "3.30"
type input "10.06"
type input "13.34"
type input "3.00"
click at [908, 90] on img at bounding box center [897, 96] width 56 height 56
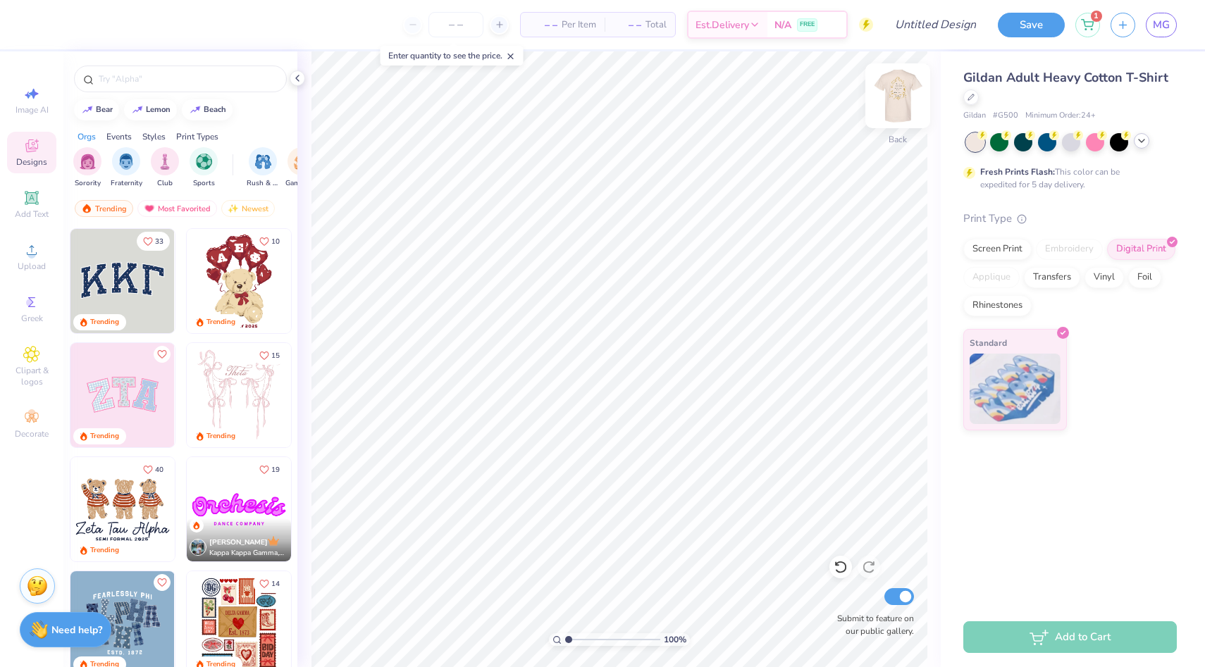
click at [905, 92] on img at bounding box center [897, 96] width 56 height 56
click at [905, 92] on img at bounding box center [897, 96] width 28 height 28
click at [905, 92] on img at bounding box center [897, 96] width 56 height 56
type input "12.08"
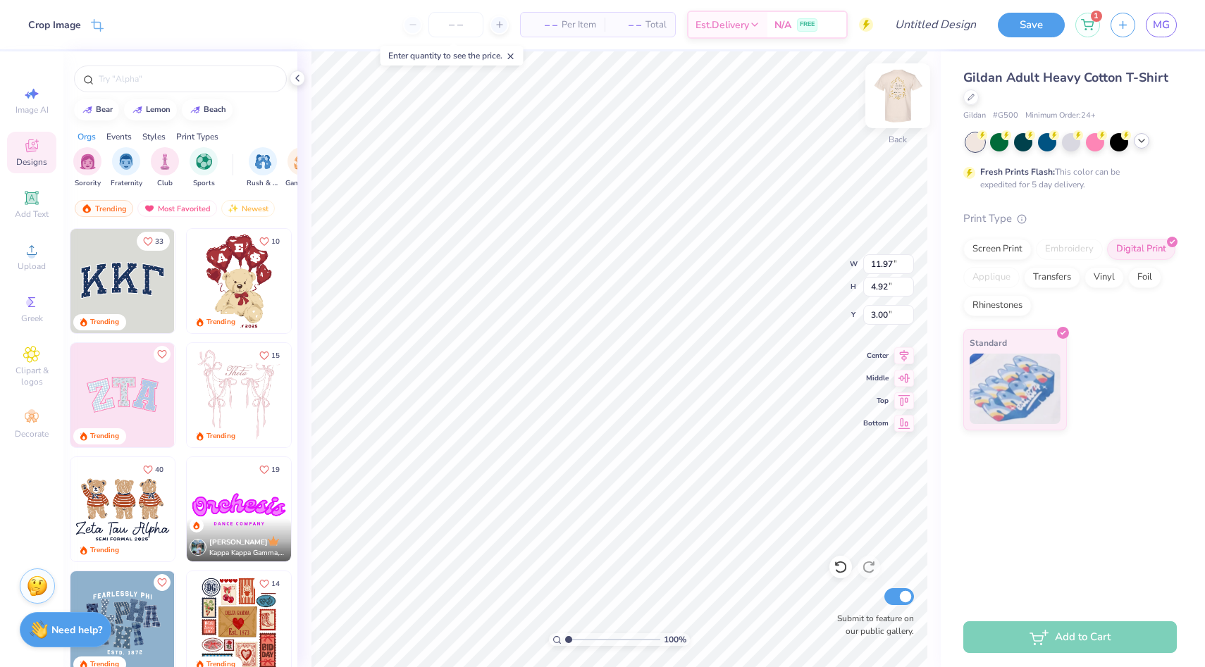
type input "4.96"
click at [574, 640] on input "range" at bounding box center [612, 639] width 95 height 13
click at [892, 107] on img at bounding box center [897, 96] width 56 height 56
drag, startPoint x: 580, startPoint y: 638, endPoint x: 557, endPoint y: 640, distance: 22.6
type input "1"
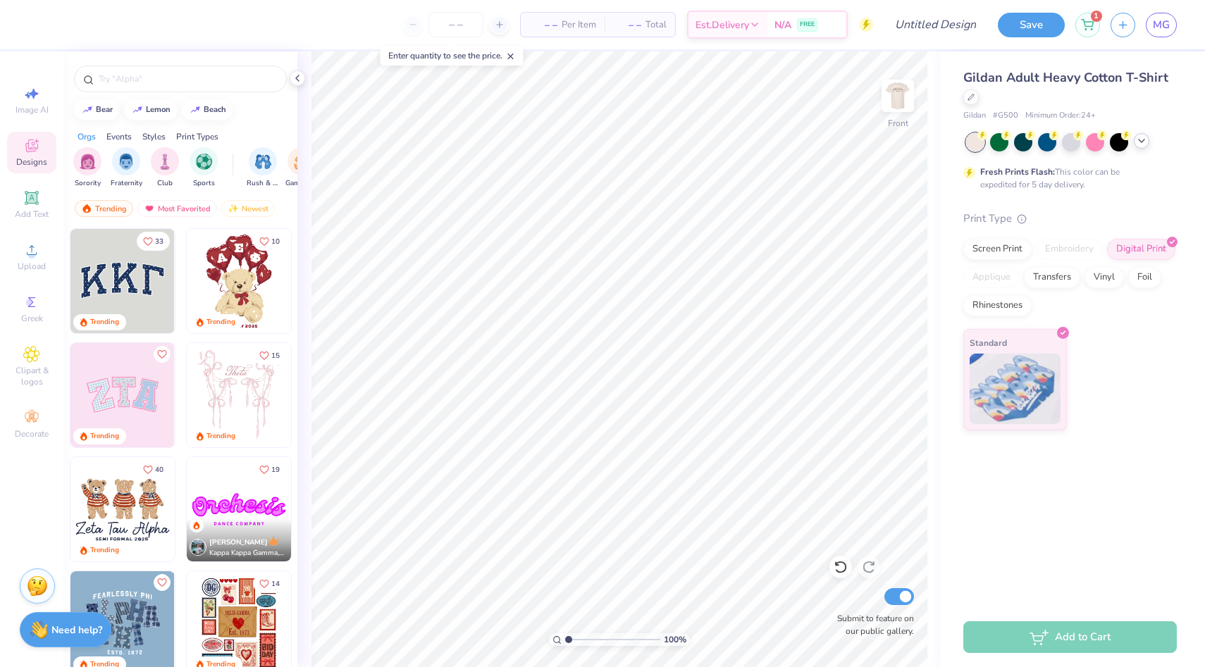
click at [565, 640] on input "range" at bounding box center [612, 639] width 95 height 13
click at [973, 540] on div "Gildan Adult Heavy Cotton T-Shirt Gildan # G500 Minimum Order: 24 + Fresh Print…" at bounding box center [1072, 329] width 264 height 556
click at [471, 26] on input "number" at bounding box center [455, 24] width 55 height 25
click at [509, 20] on div "– – Per Item – – Total Est. Delivery N/A FREE" at bounding box center [493, 24] width 759 height 49
click at [454, 22] on input "number" at bounding box center [455, 24] width 55 height 25
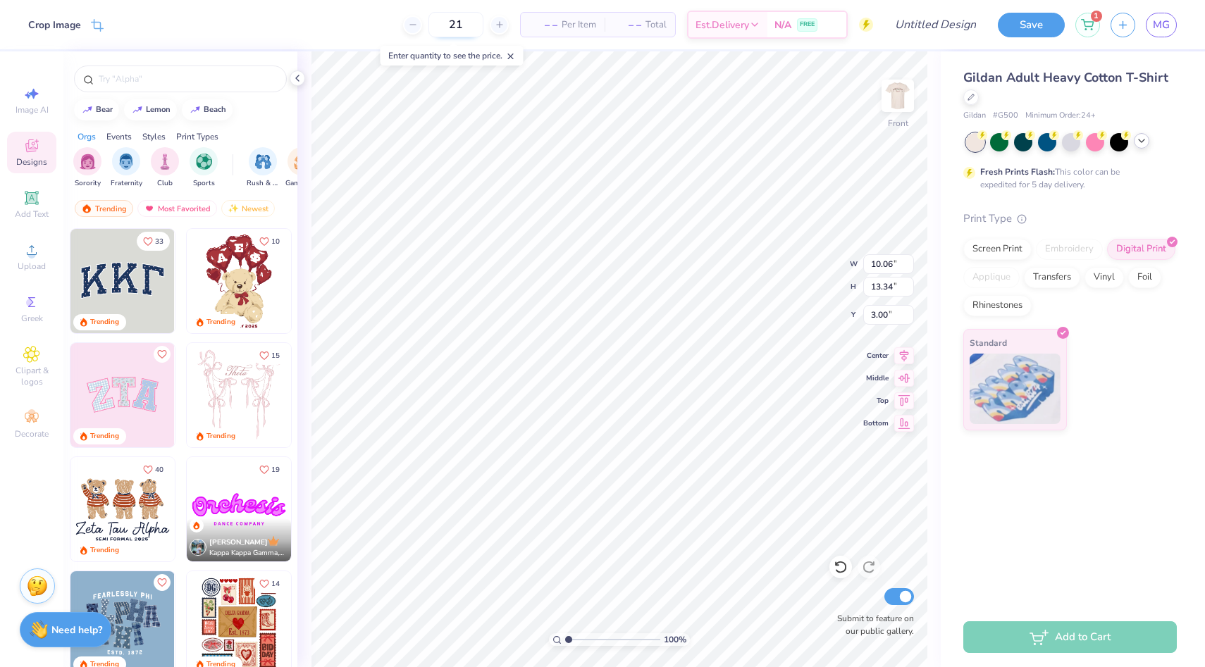
type input "21"
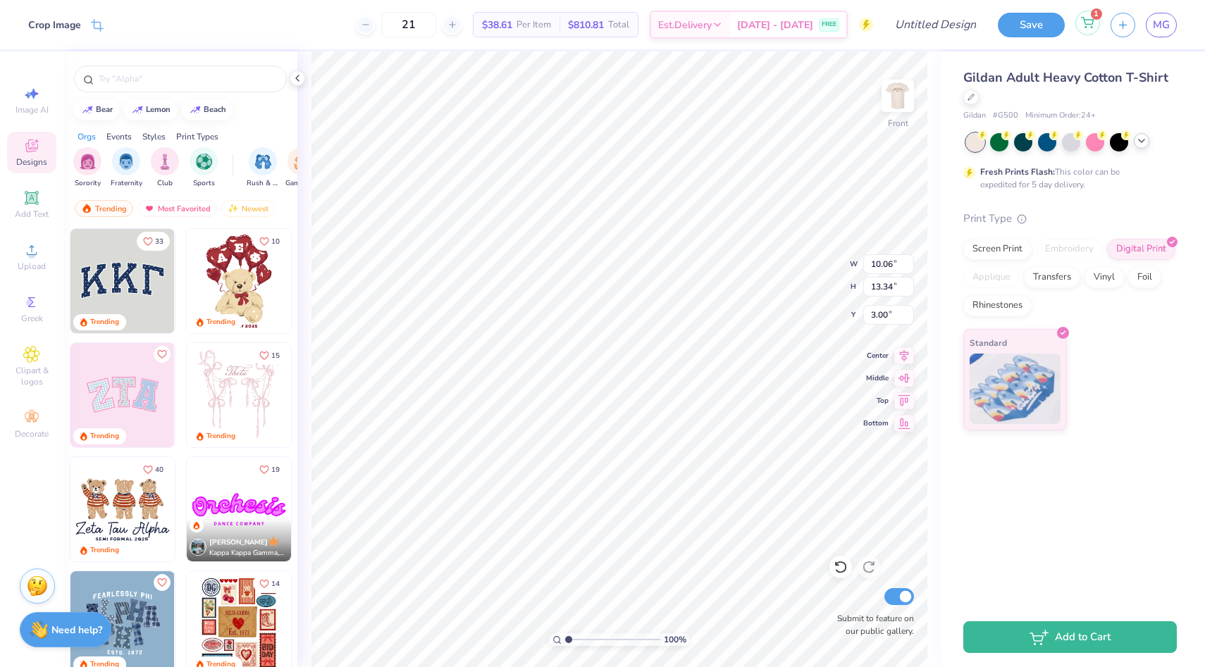
click at [1091, 29] on div "1" at bounding box center [1087, 23] width 25 height 25
